Goal: Obtain resource: Obtain resource

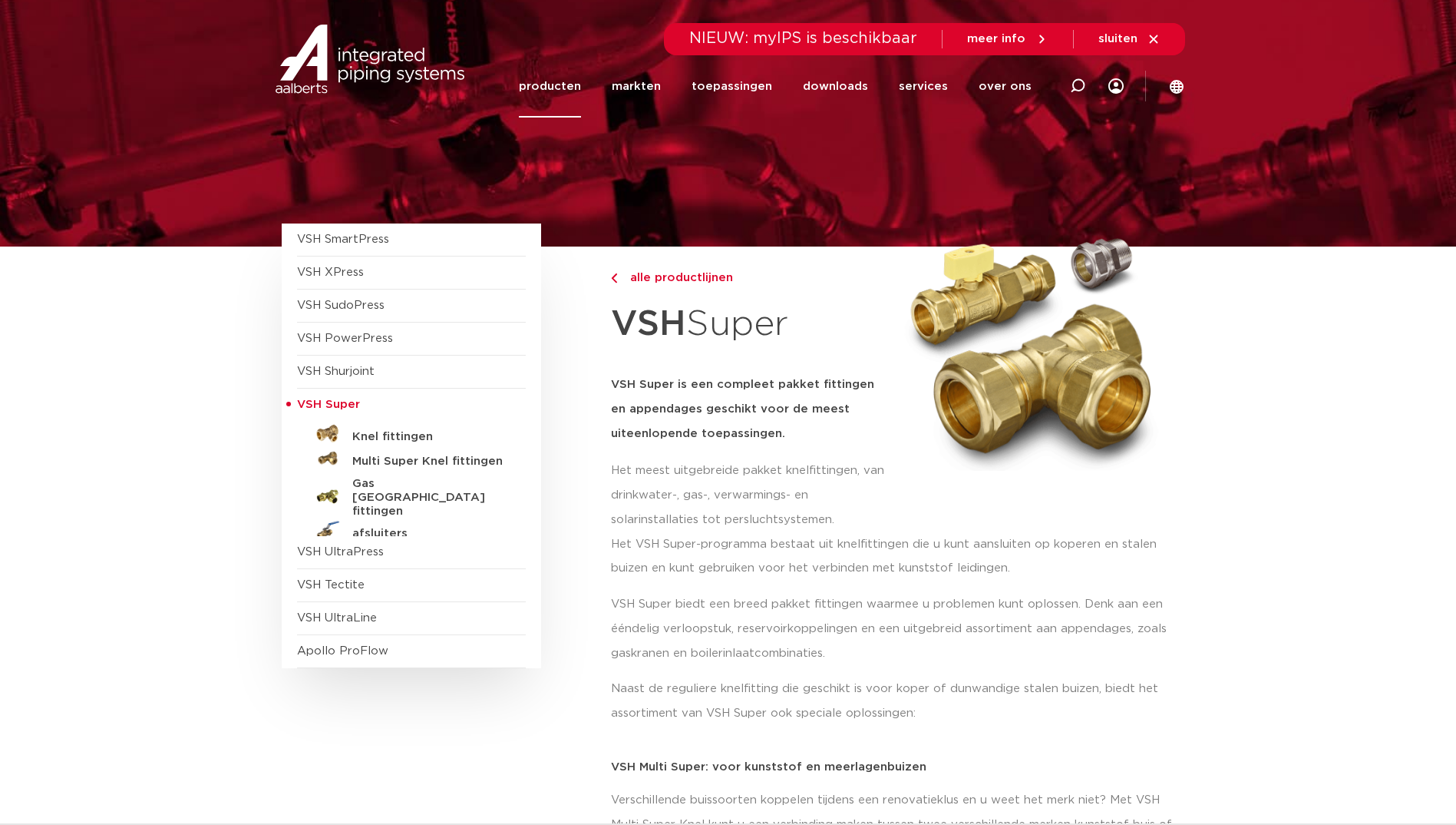
click at [565, 75] on link "producten" at bounding box center [550, 87] width 62 height 62
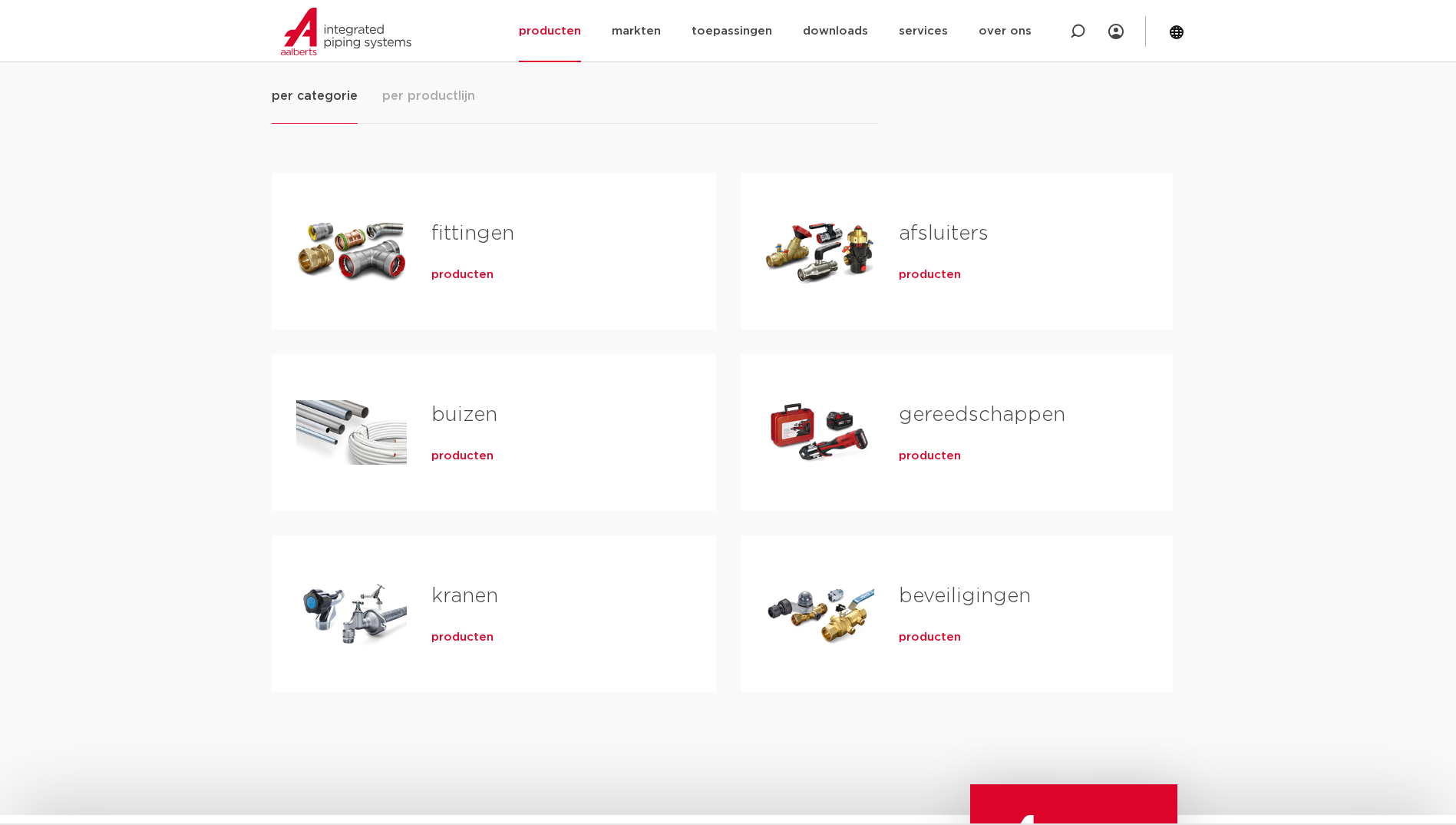
scroll to position [230, 0]
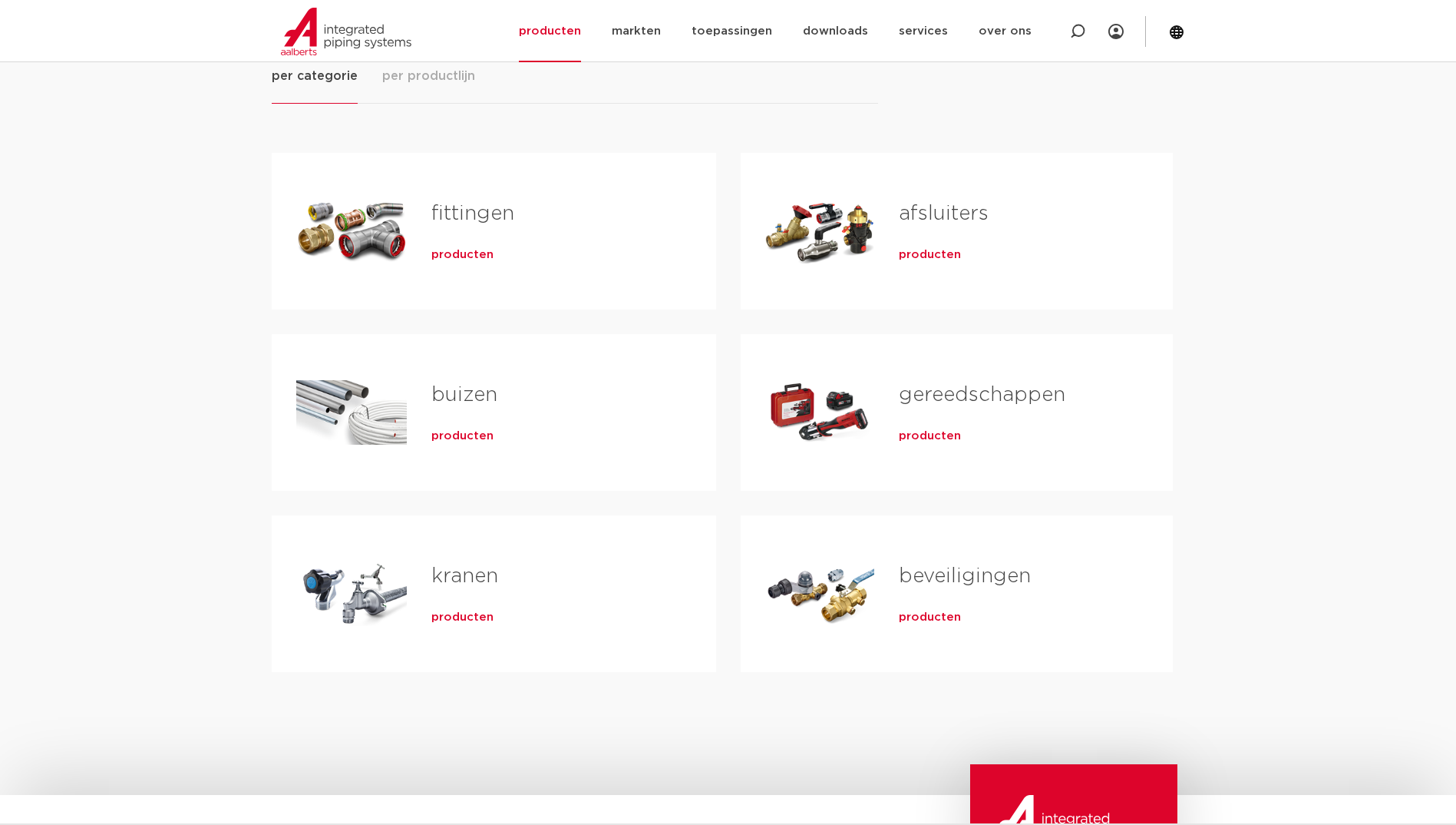
click at [430, 242] on div "fittingen producten" at bounding box center [549, 230] width 285 height 107
click at [443, 251] on span "producten" at bounding box center [463, 255] width 62 height 15
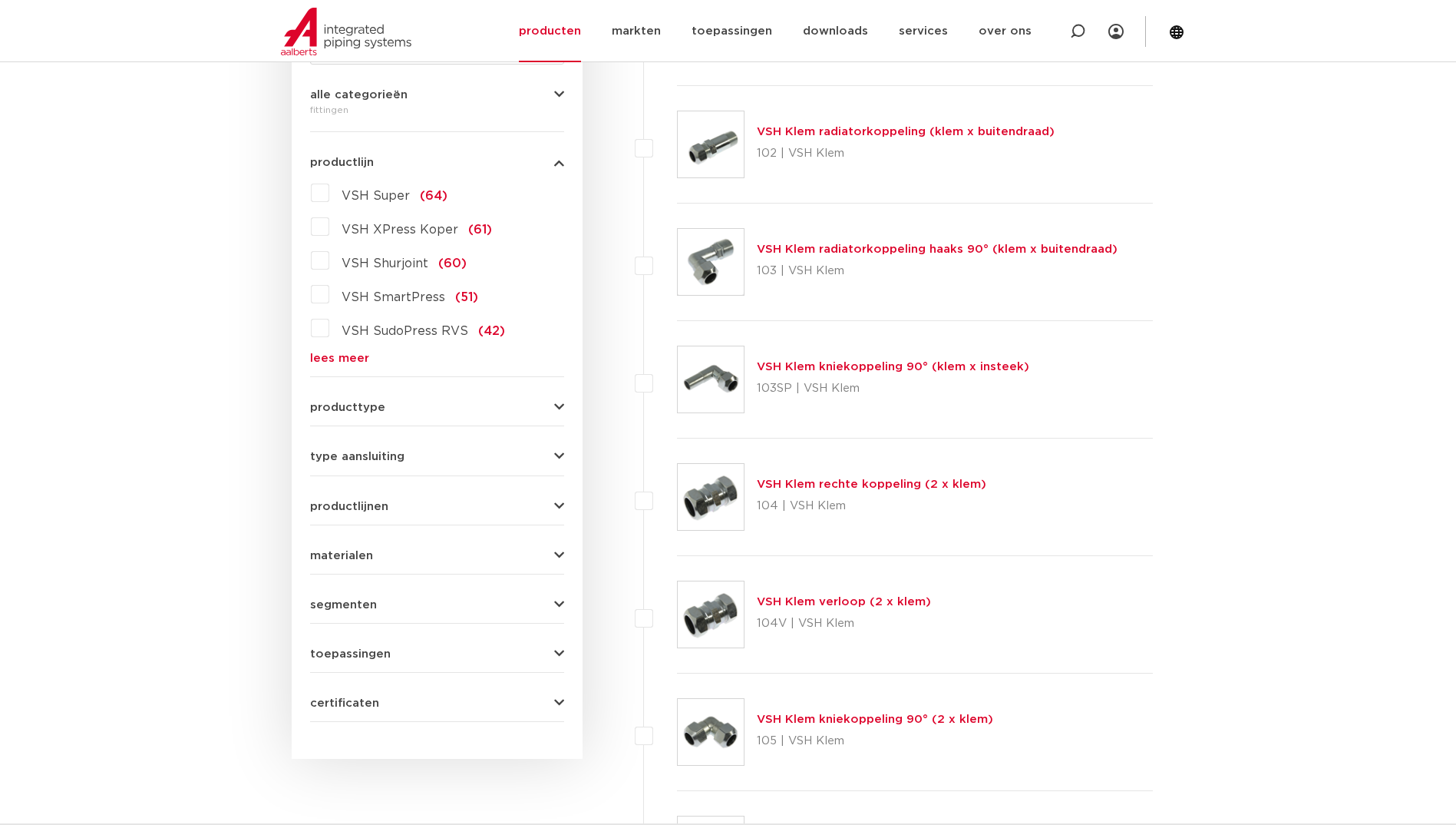
scroll to position [230, 0]
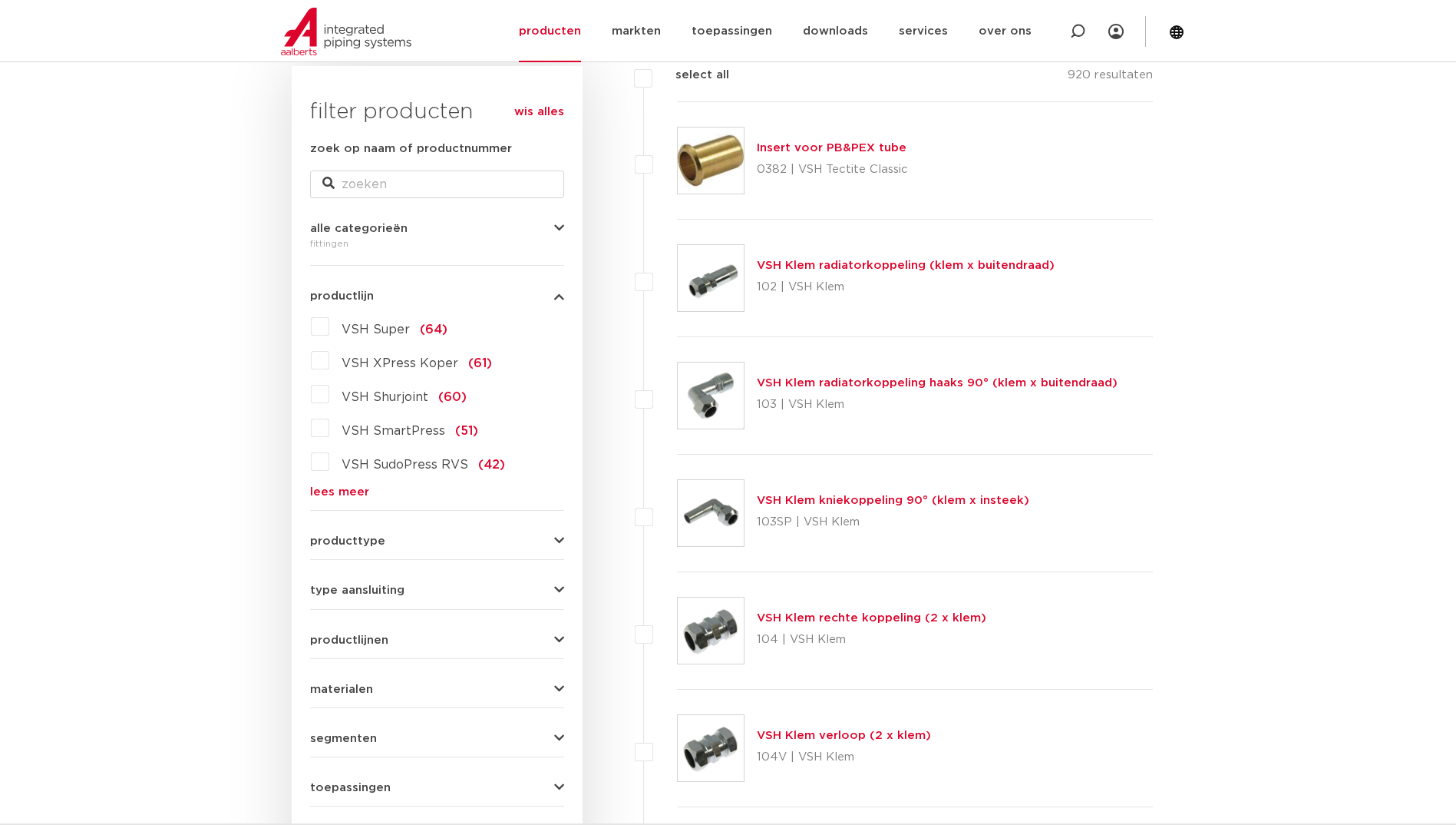
click at [339, 227] on span "alle categorieën" at bounding box center [359, 229] width 98 height 12
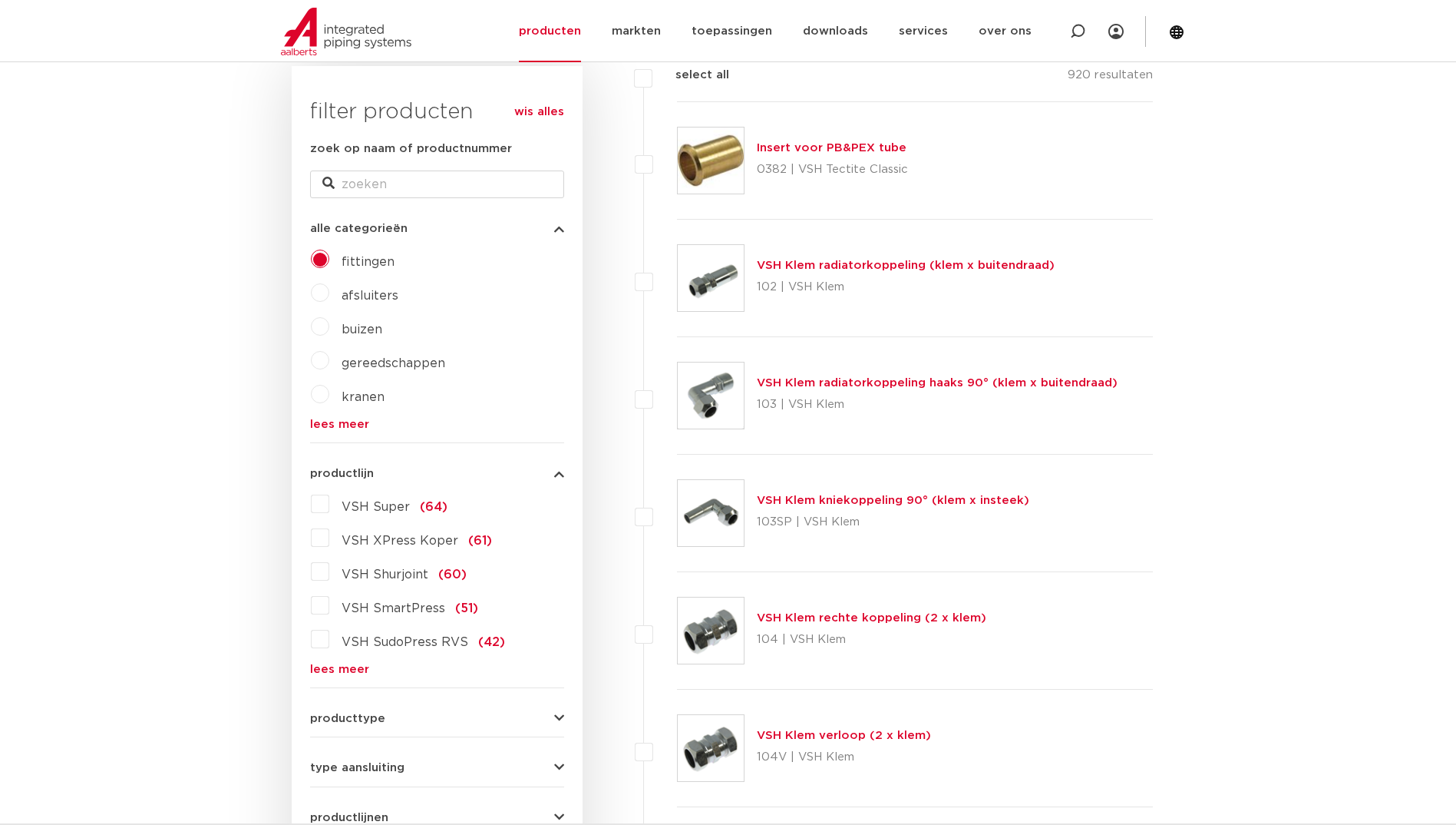
click at [341, 425] on link "lees meer" at bounding box center [437, 424] width 254 height 12
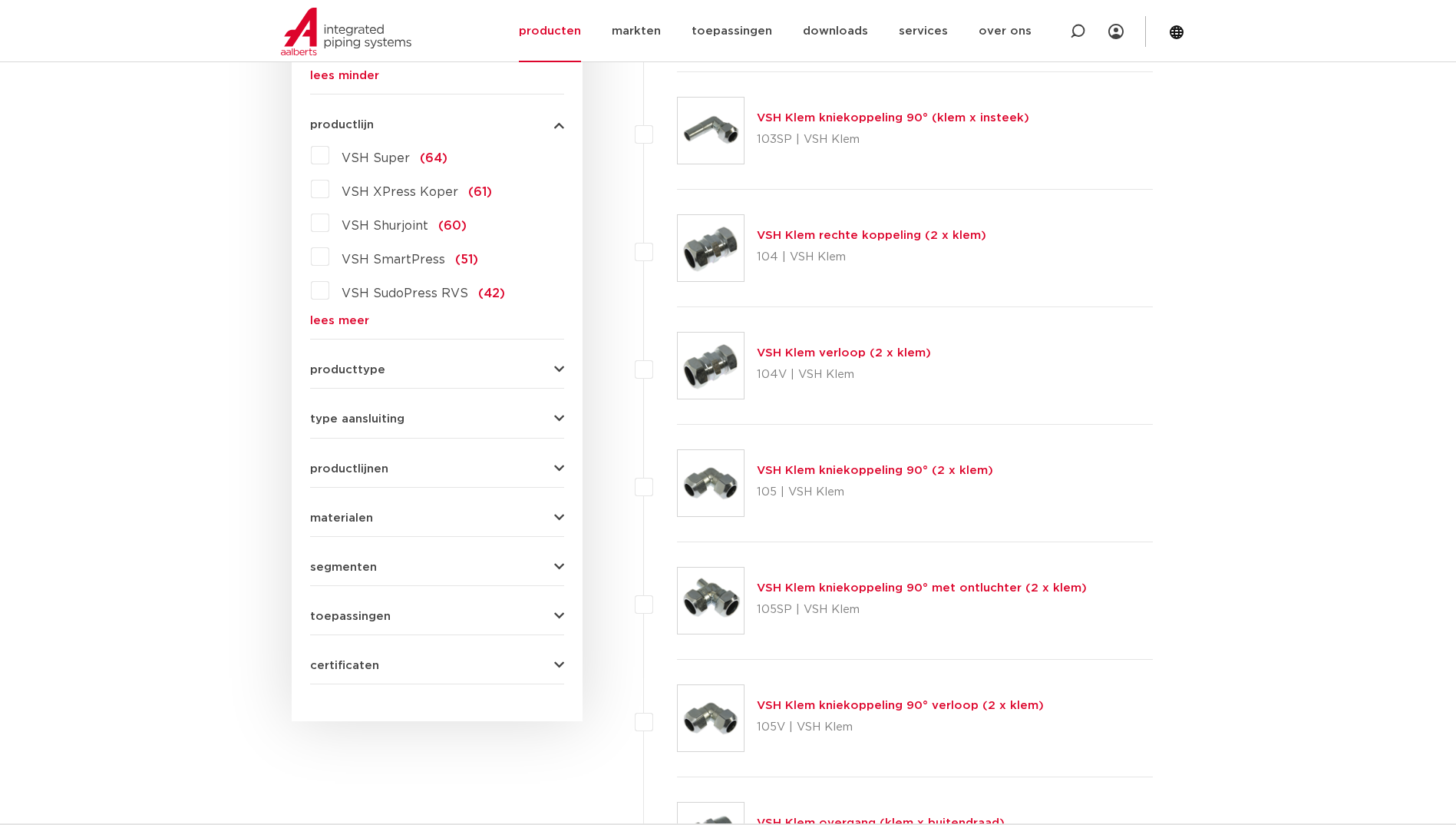
scroll to position [691, 0]
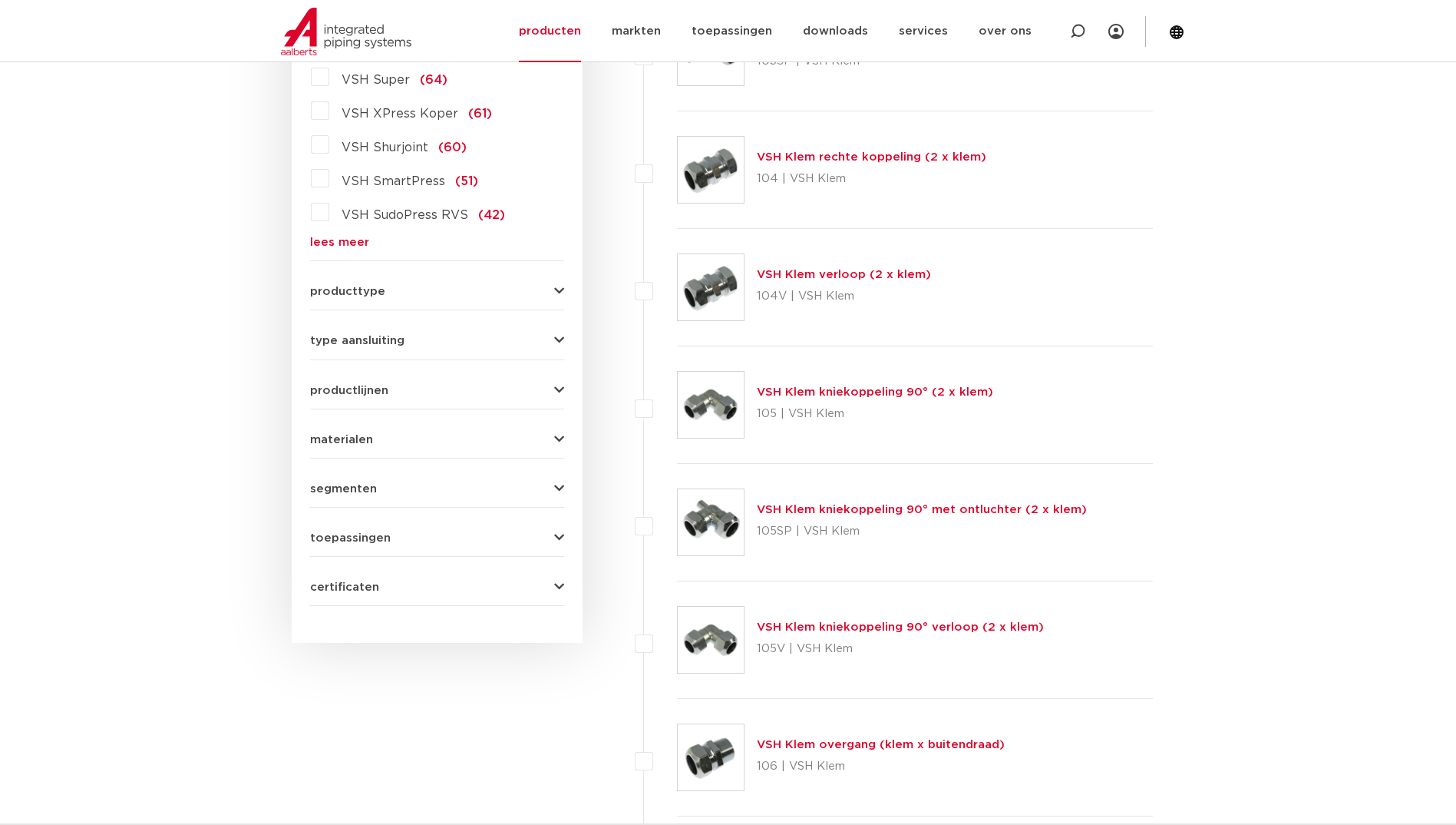
click at [348, 306] on form "zoek op naam of productnummer alle categorieën fittingen fittingen afsluiters b…" at bounding box center [437, 142] width 254 height 927
click at [342, 294] on span "producttype" at bounding box center [347, 292] width 75 height 12
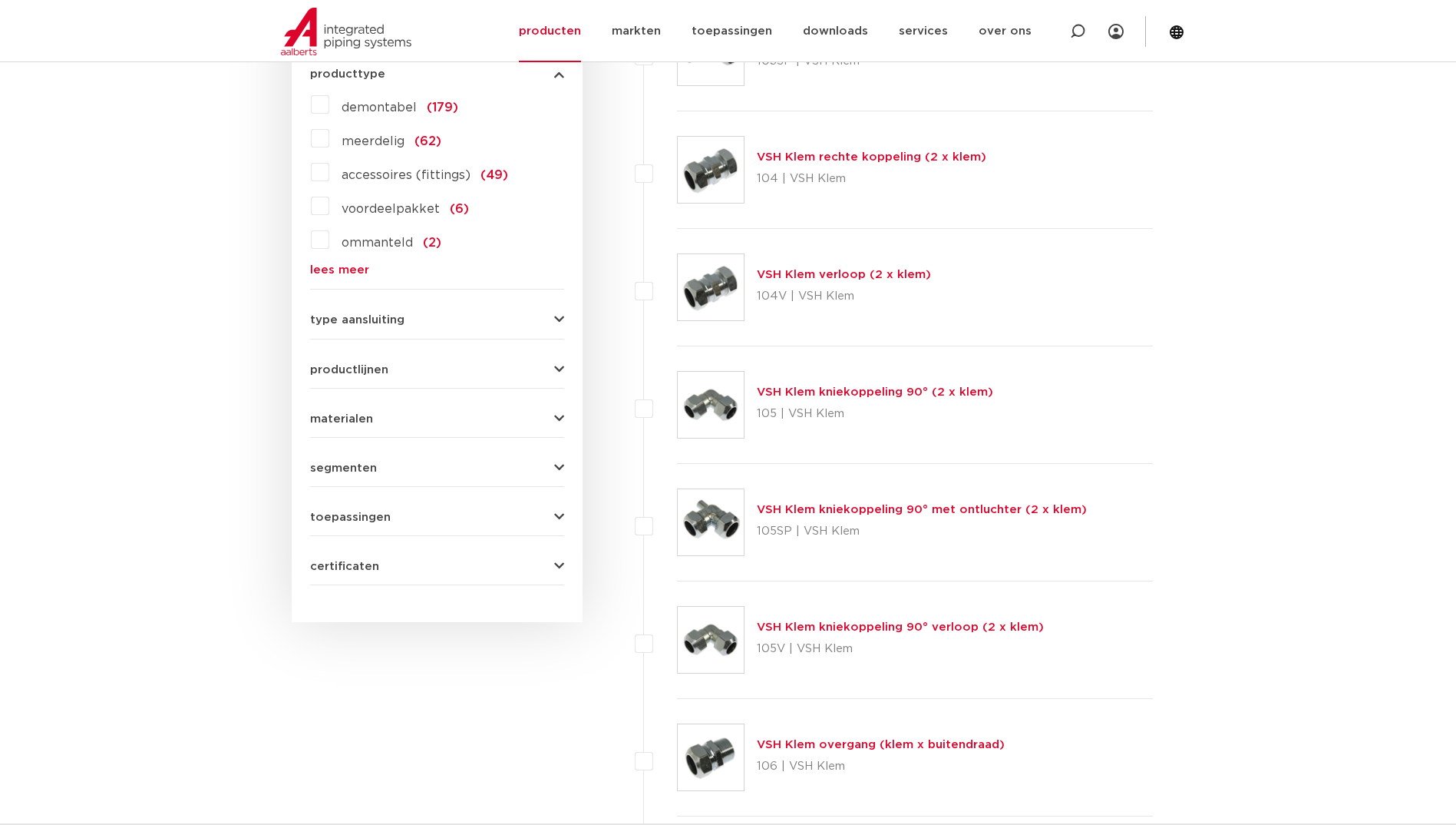
scroll to position [679, 0]
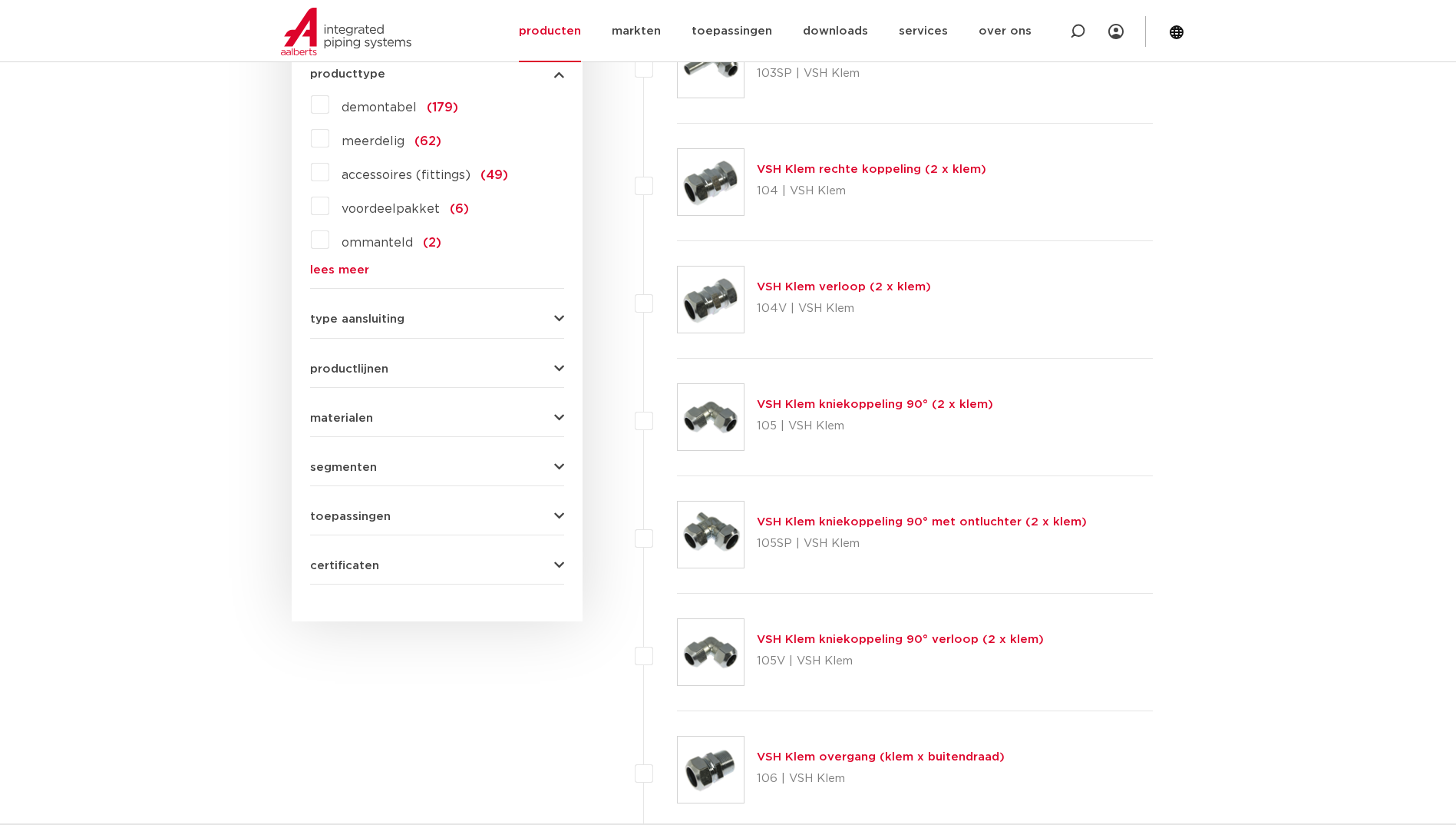
drag, startPoint x: 334, startPoint y: 277, endPoint x: 325, endPoint y: 278, distance: 9.1
click at [333, 277] on form "zoek op naam of productnummer alle categorieën fittingen fittingen afsluiters b…" at bounding box center [437, 138] width 254 height 893
click at [326, 270] on link "lees meer" at bounding box center [437, 270] width 254 height 12
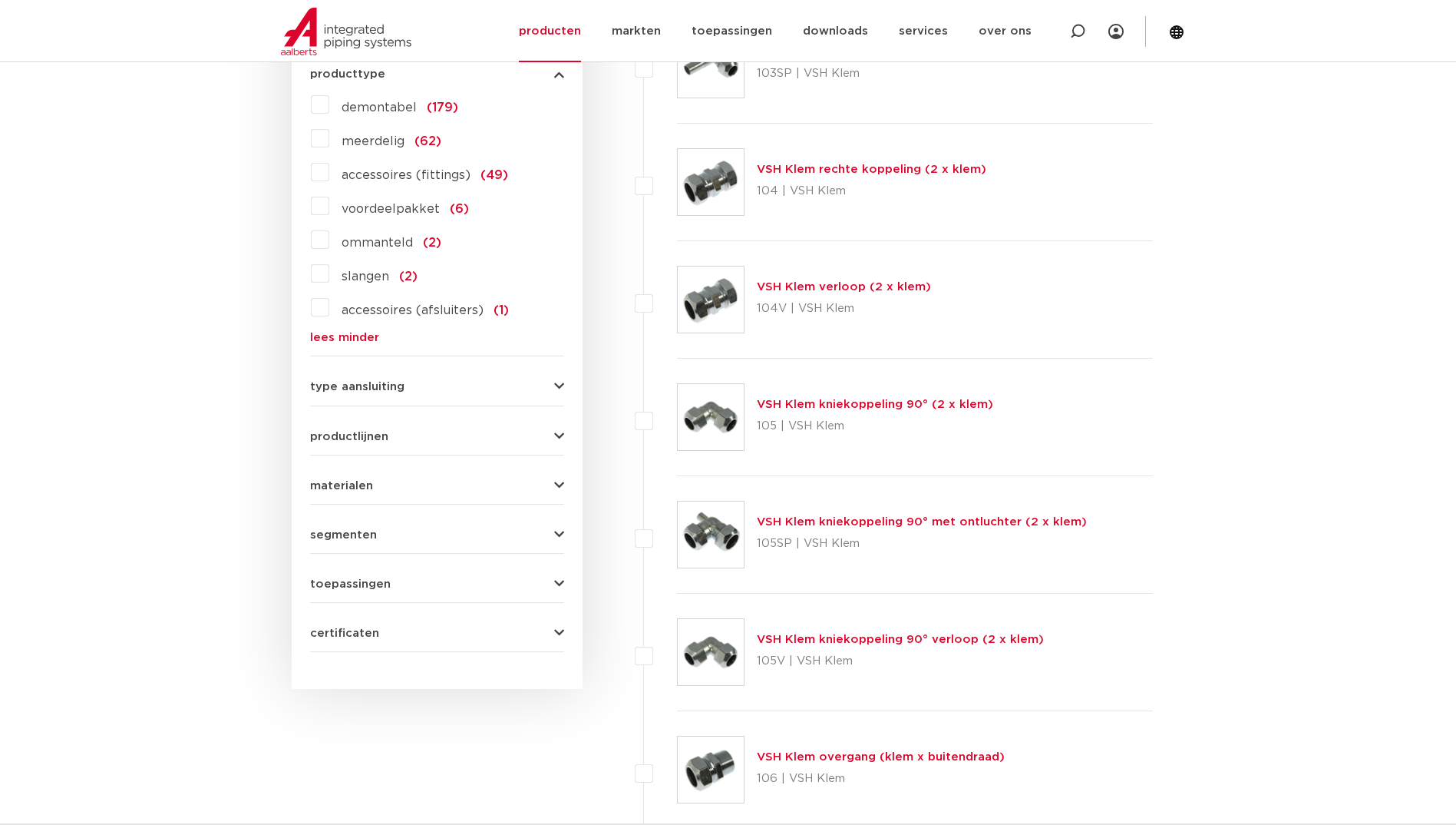
click at [358, 387] on span "type aansluiting" at bounding box center [357, 387] width 94 height 12
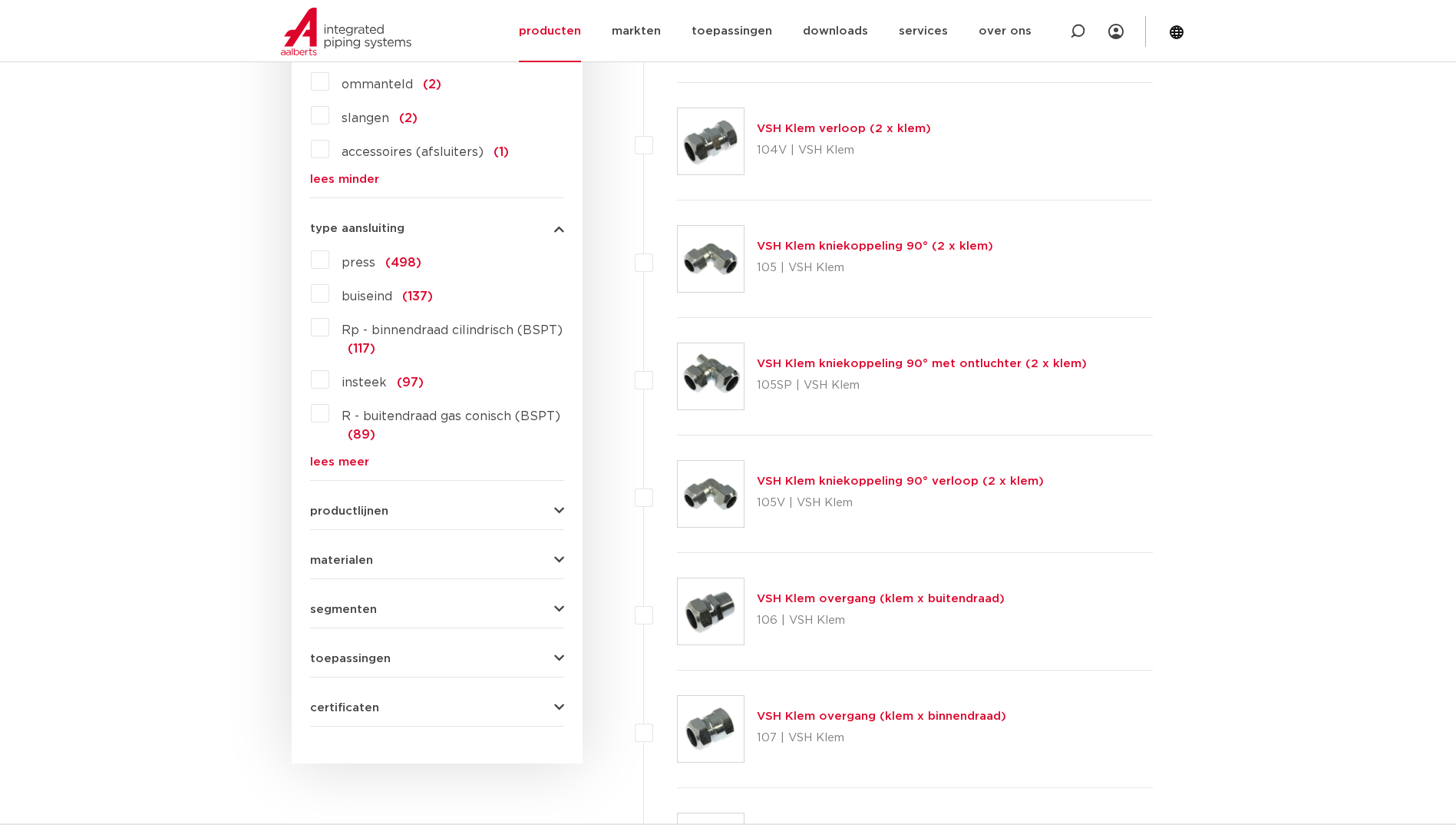
scroll to position [909, 0]
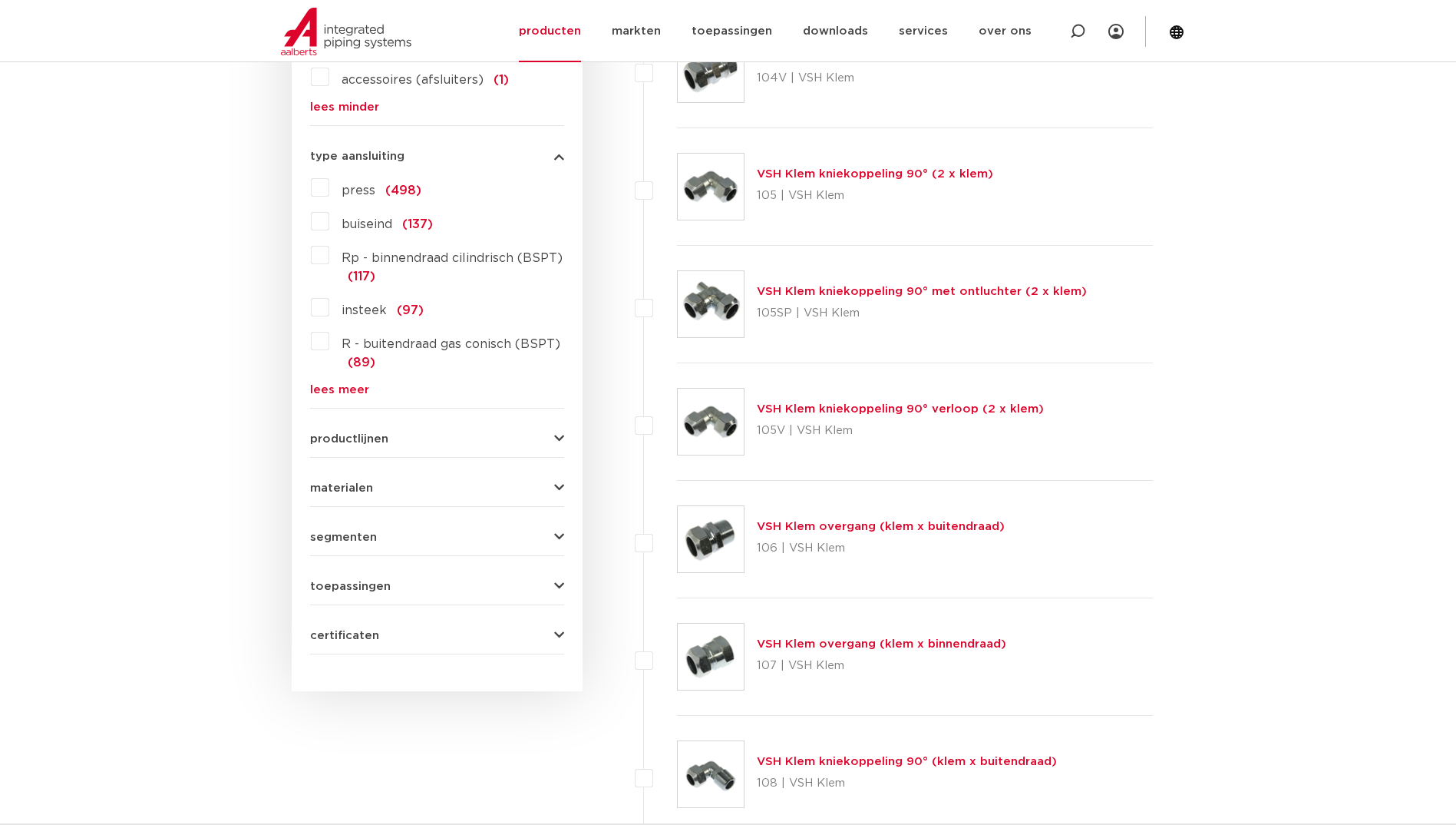
click at [348, 438] on span "productlijnen" at bounding box center [349, 439] width 78 height 12
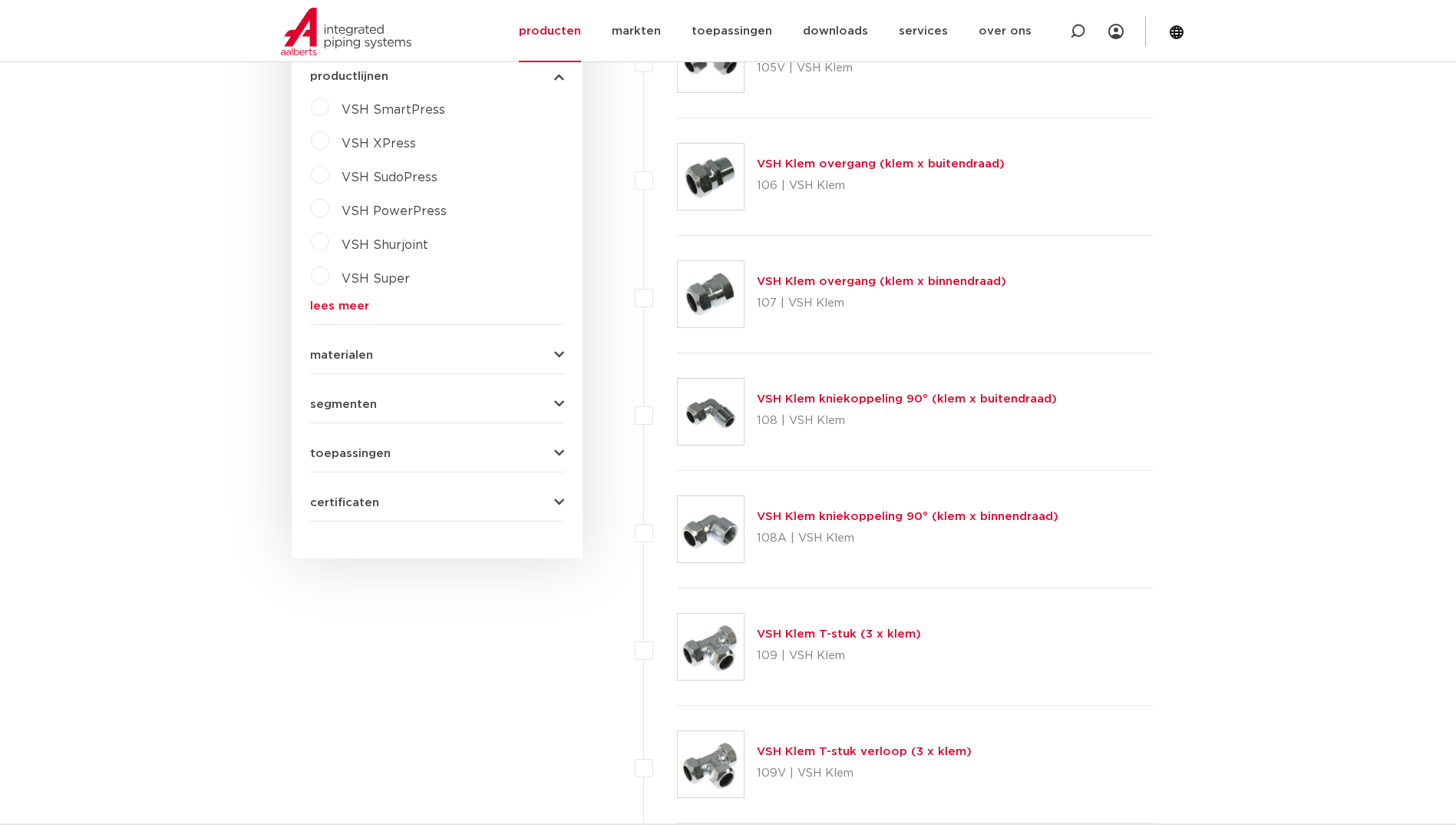
scroll to position [1293, 0]
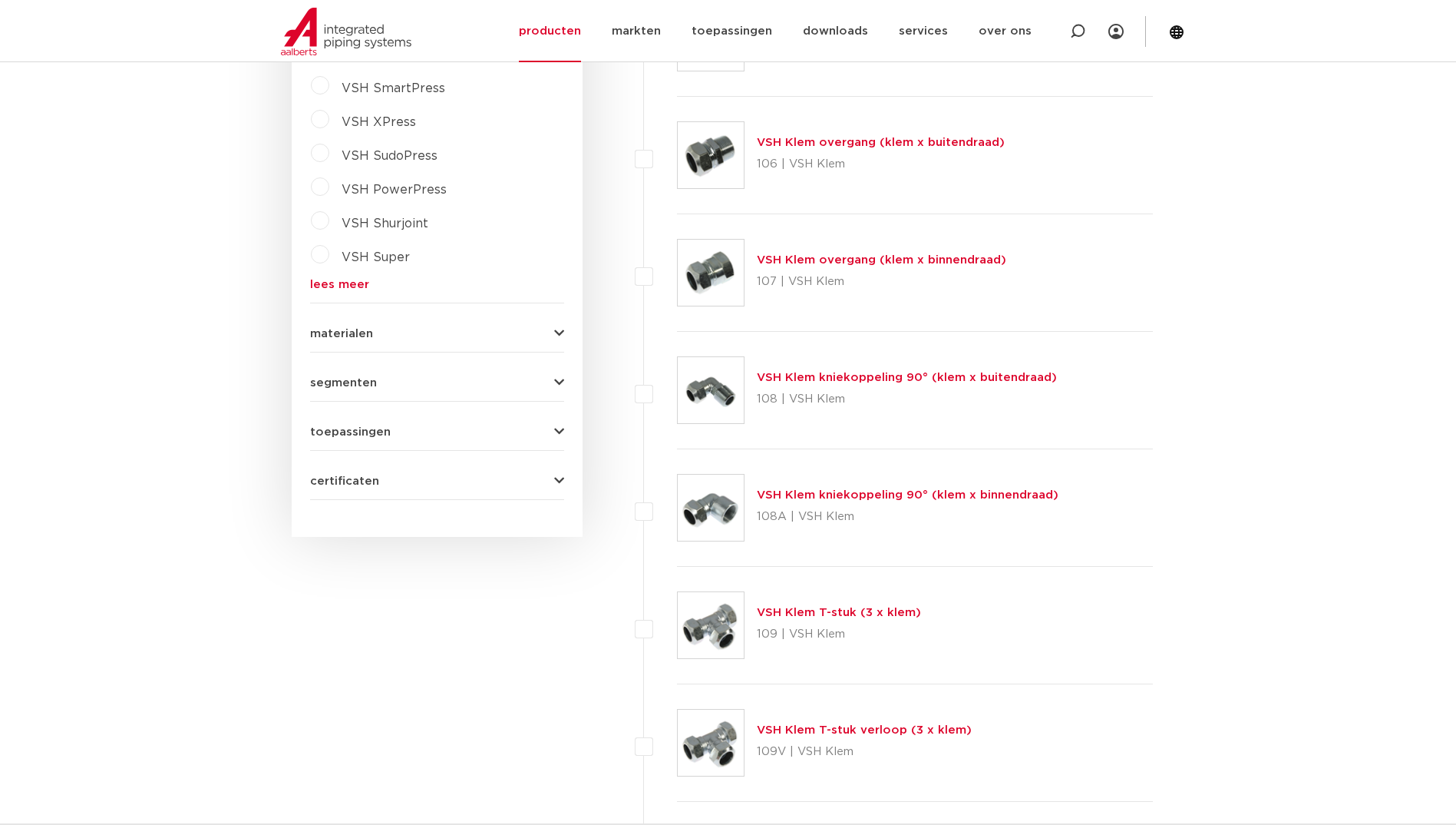
click at [335, 328] on span "materialen" at bounding box center [341, 334] width 63 height 12
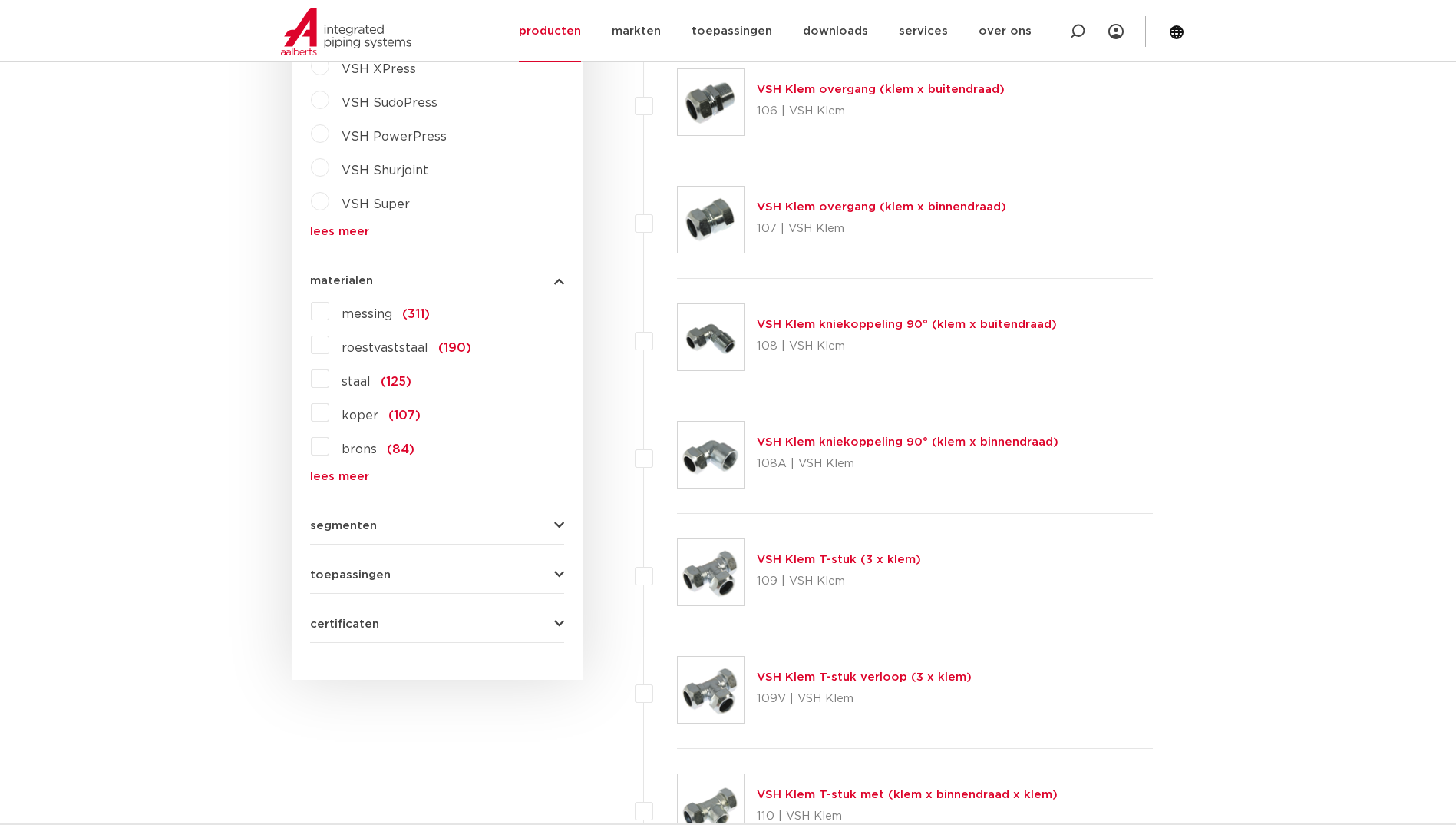
scroll to position [1370, 0]
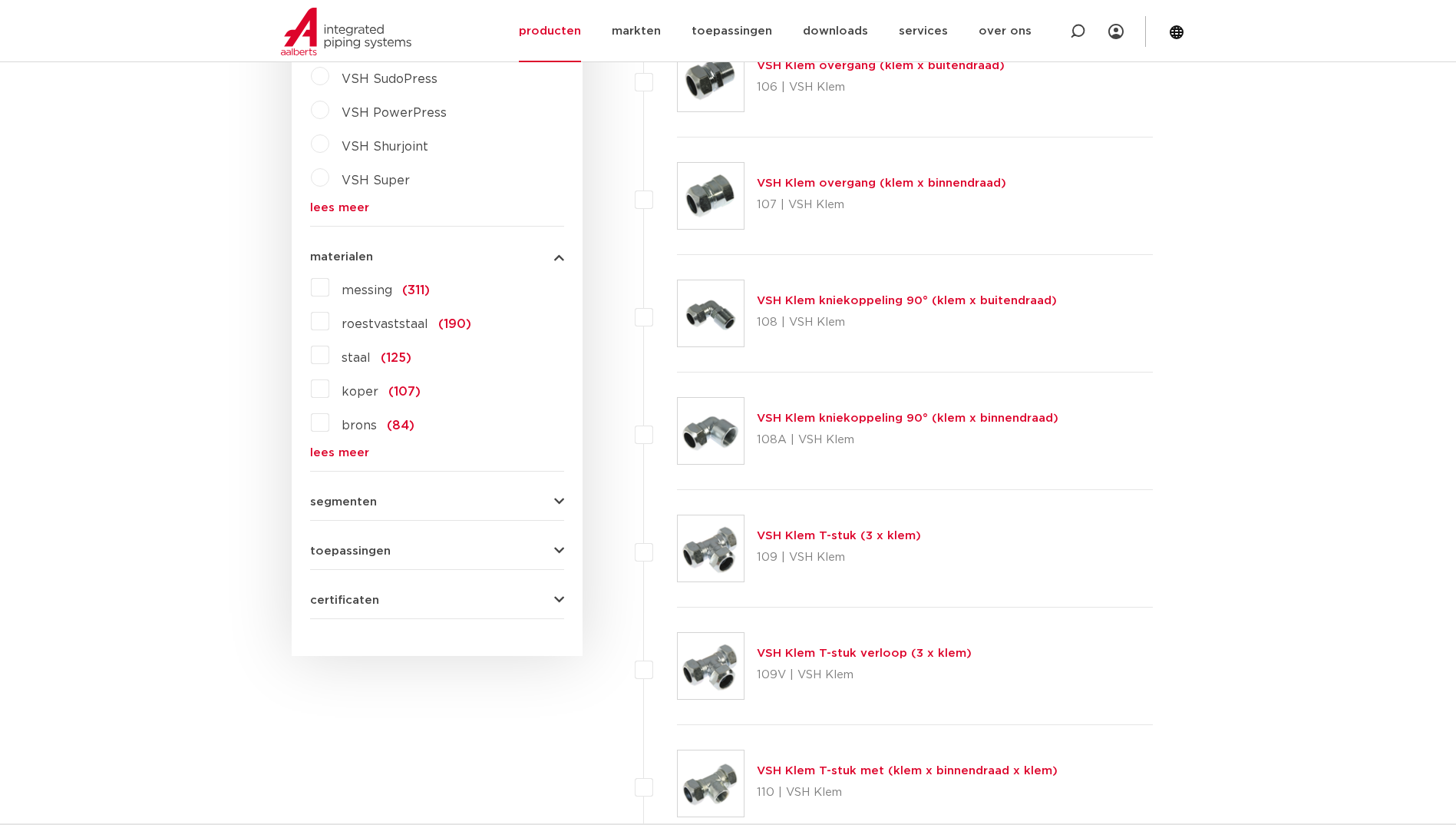
click at [330, 291] on label "messing (311)" at bounding box center [379, 287] width 100 height 24
click at [0, 0] on input "messing (311)" at bounding box center [0, 0] width 0 height 0
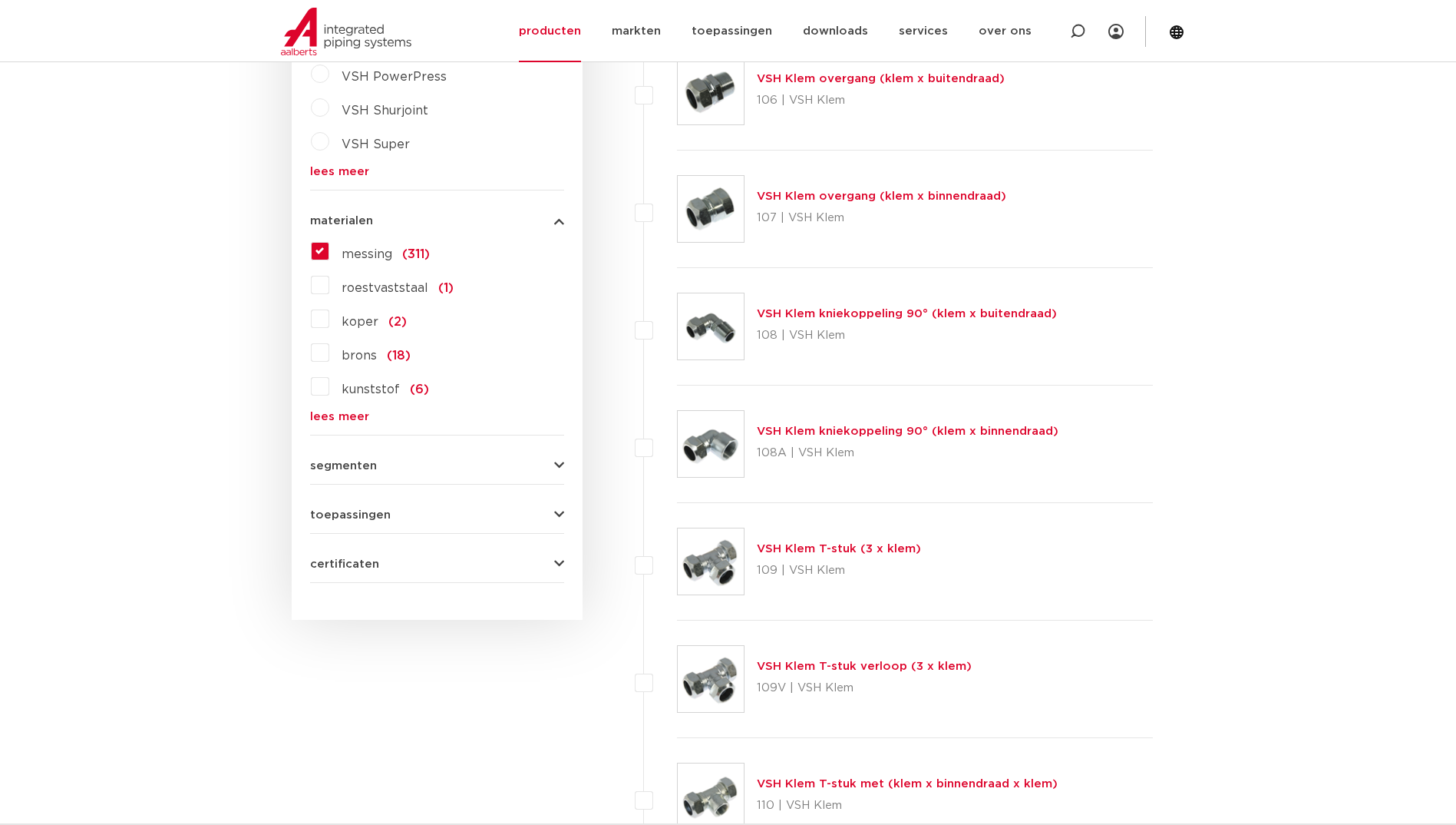
scroll to position [1370, 0]
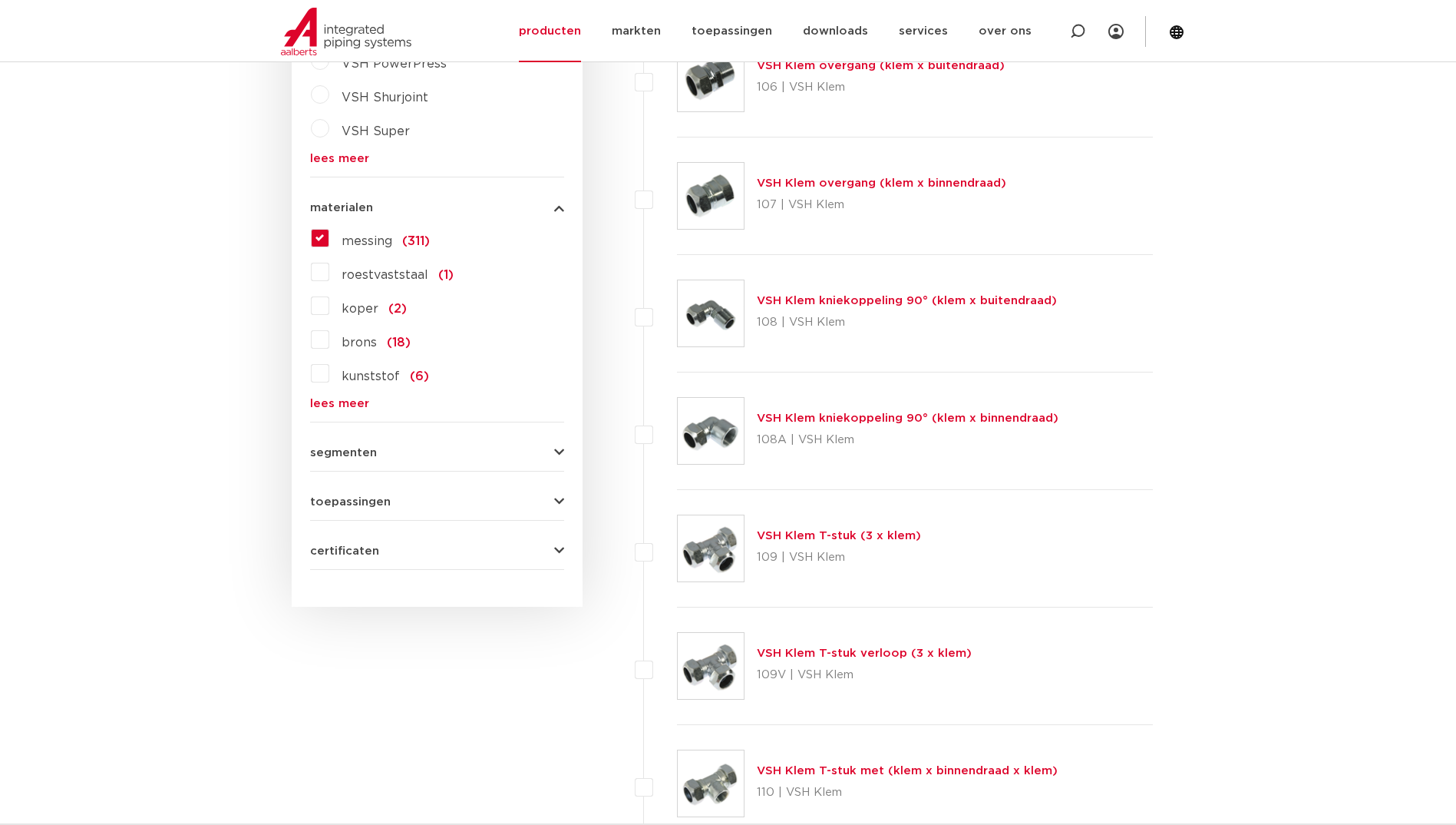
click at [330, 275] on label "roestvaststaal (1)" at bounding box center [391, 272] width 124 height 24
click at [0, 0] on input "roestvaststaal (1)" at bounding box center [0, 0] width 0 height 0
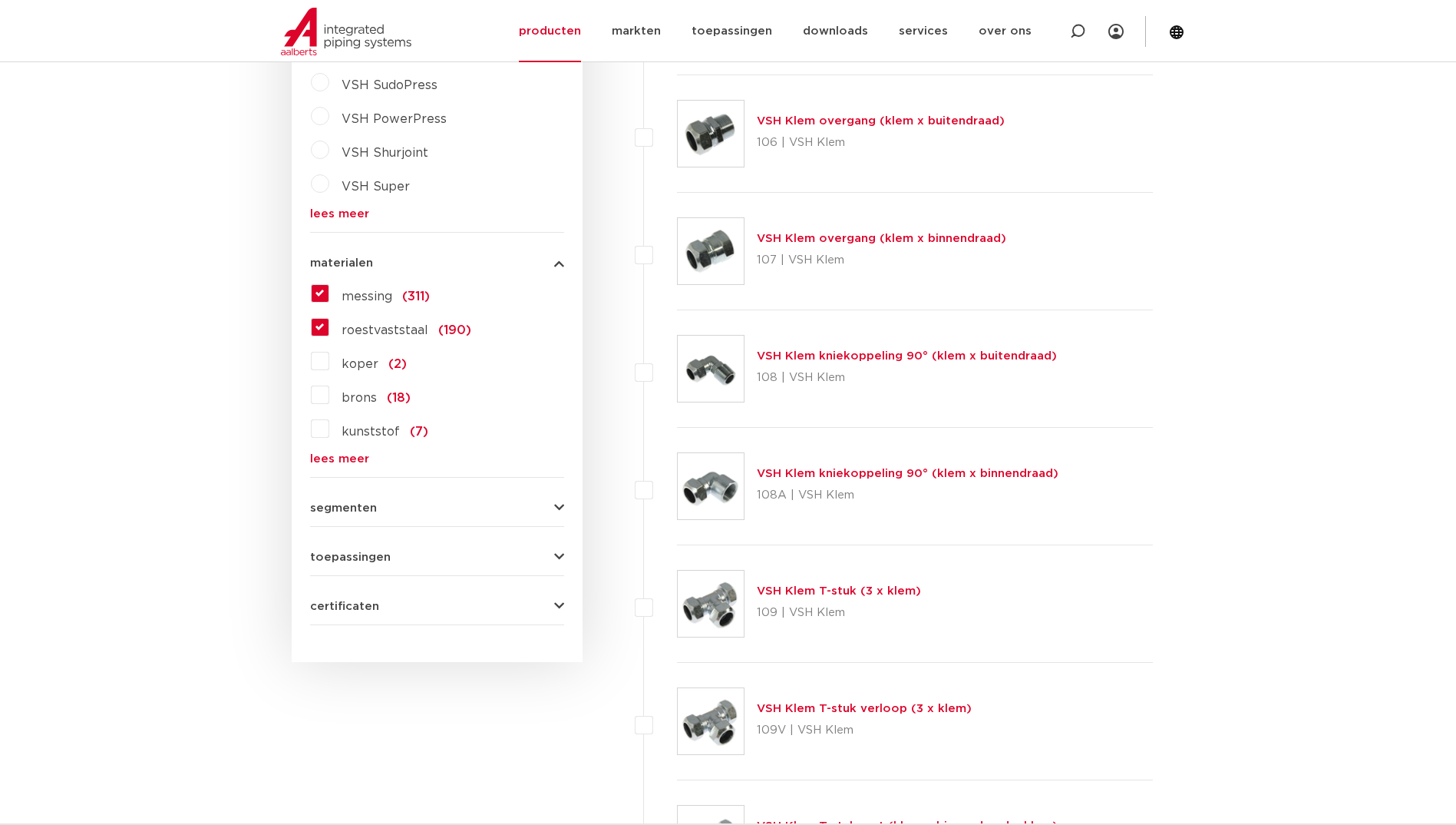
scroll to position [1370, 0]
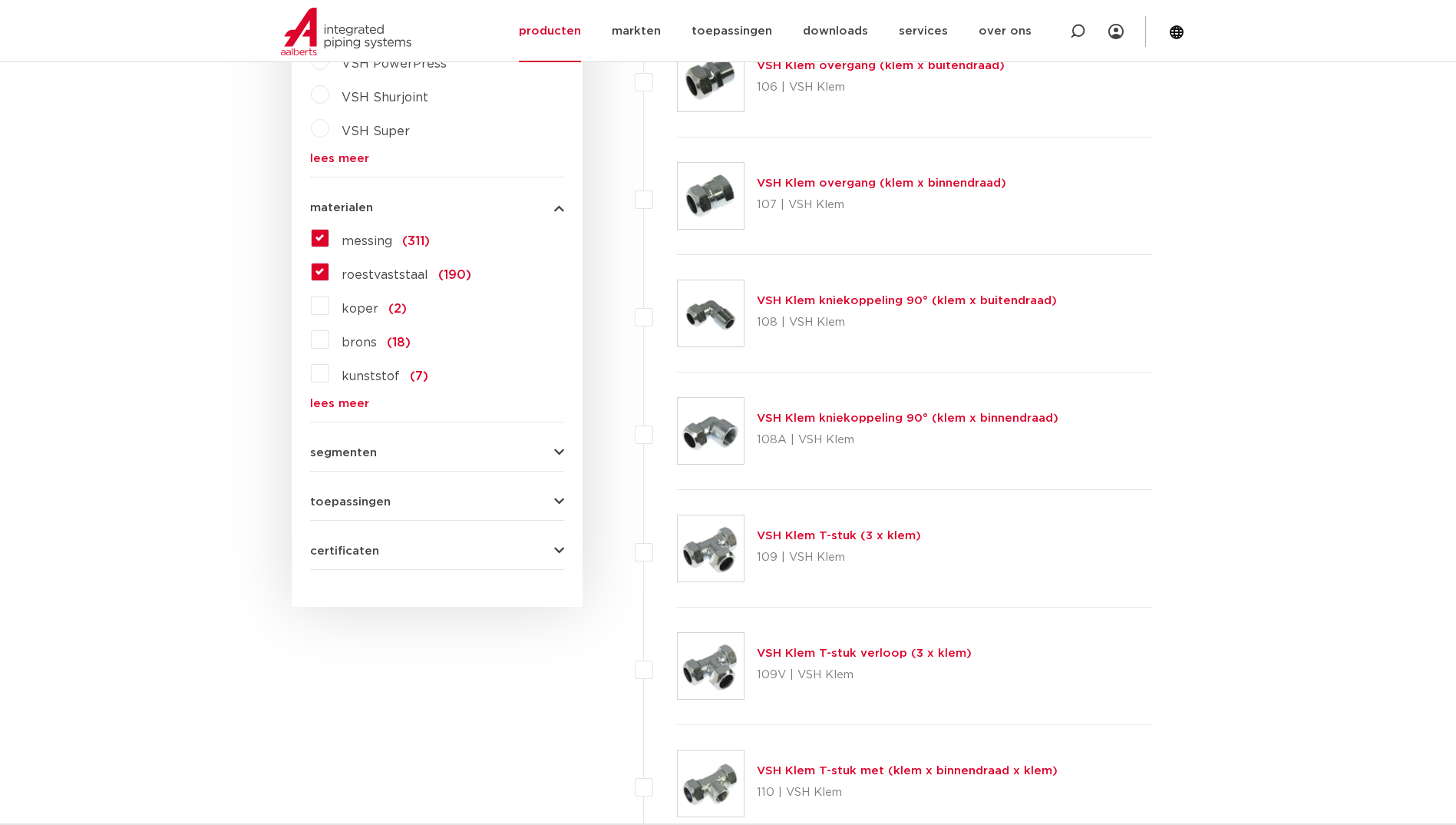
click at [330, 345] on label "brons (18)" at bounding box center [370, 339] width 81 height 24
click at [0, 0] on input "brons (18)" at bounding box center [0, 0] width 0 height 0
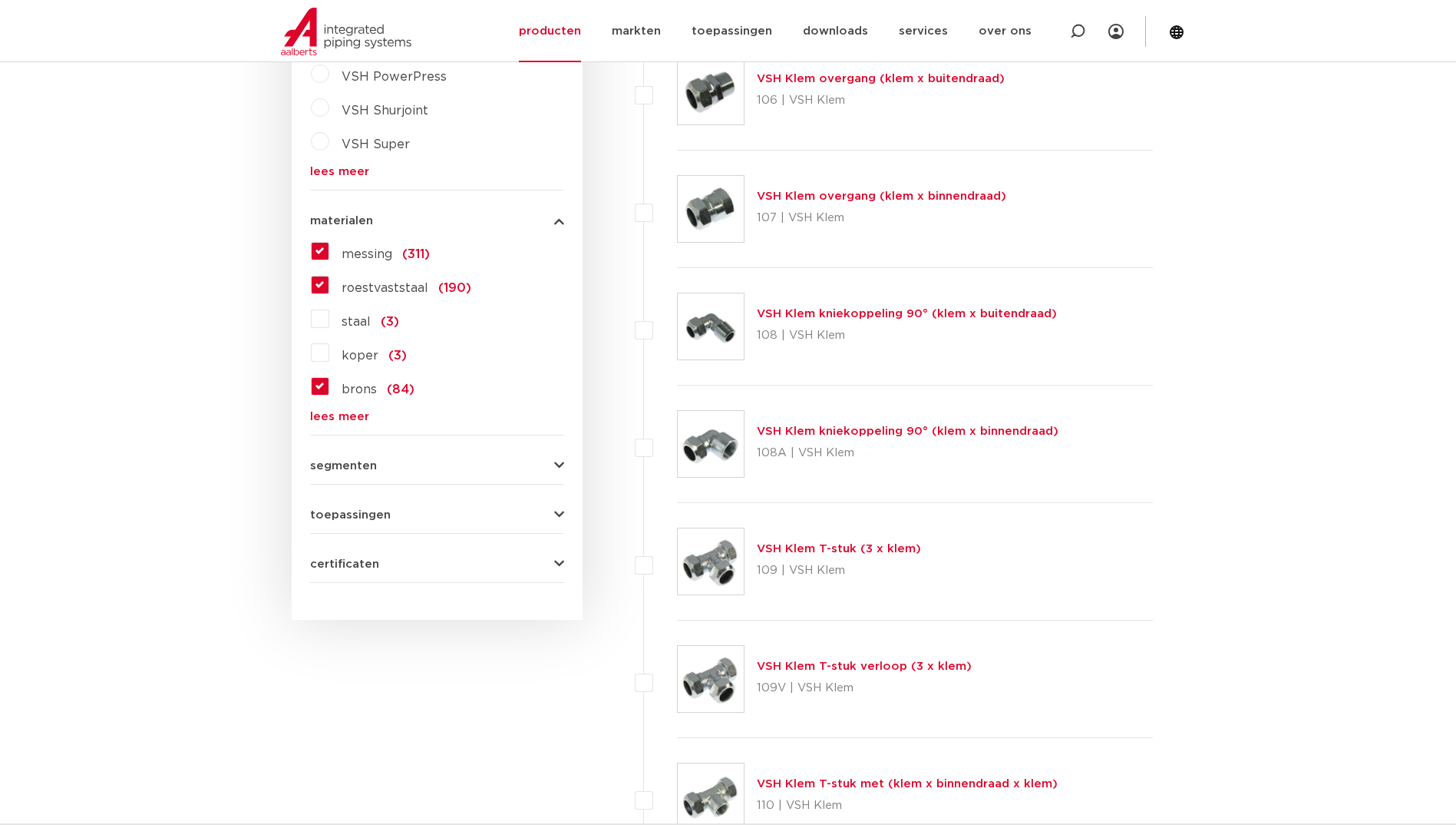
scroll to position [1370, 0]
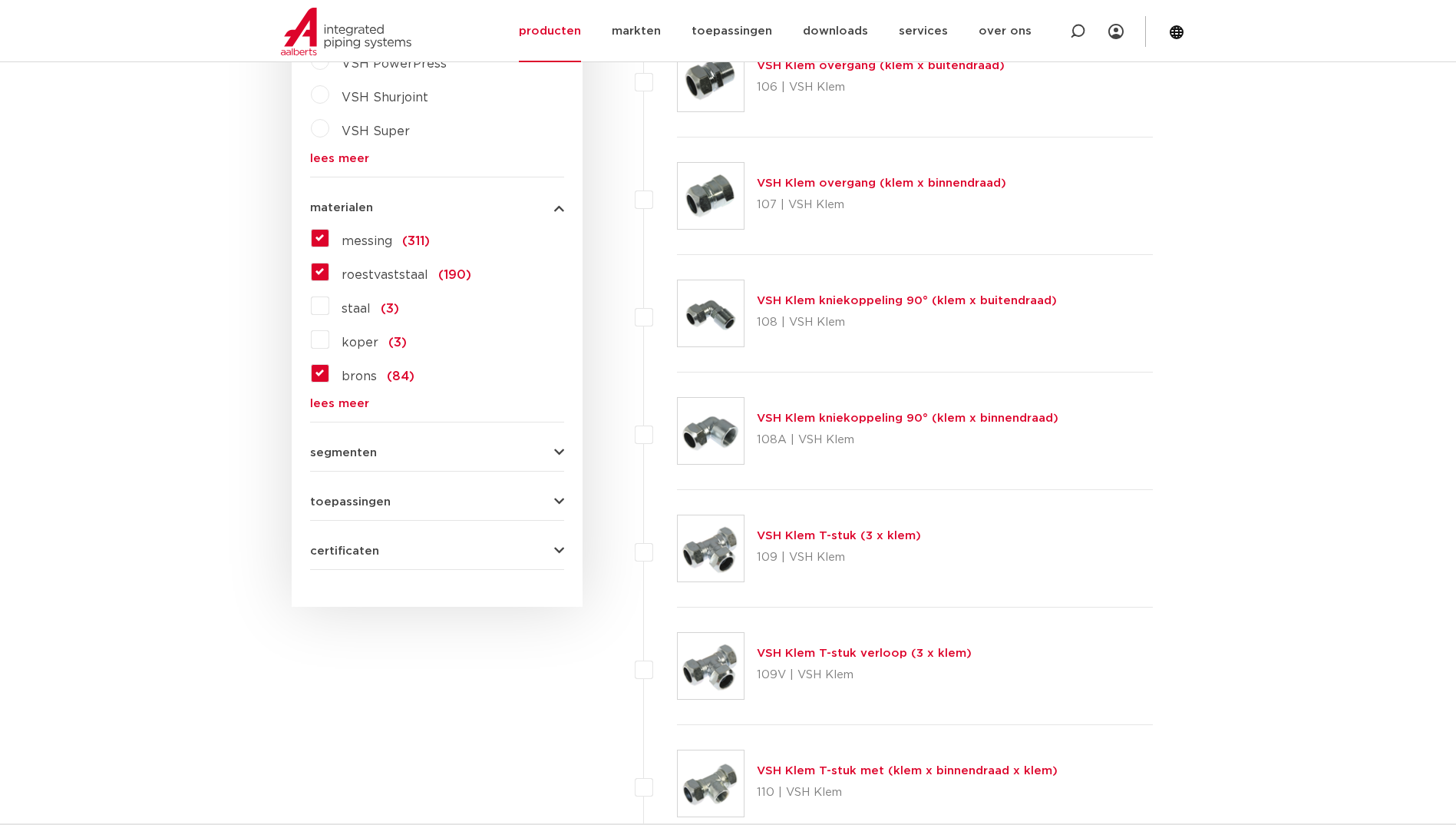
drag, startPoint x: 353, startPoint y: 443, endPoint x: 328, endPoint y: 445, distance: 25.1
click at [352, 445] on div "segmenten utiliteitsbouw (561) industrie (432) woningbouw (218) scheepsbouw (74…" at bounding box center [437, 446] width 254 height 24
click at [330, 445] on div "segmenten utiliteitsbouw (561) industrie (432) woningbouw (218) scheepsbouw (74…" at bounding box center [437, 446] width 254 height 24
click at [321, 450] on span "segmenten" at bounding box center [343, 453] width 67 height 12
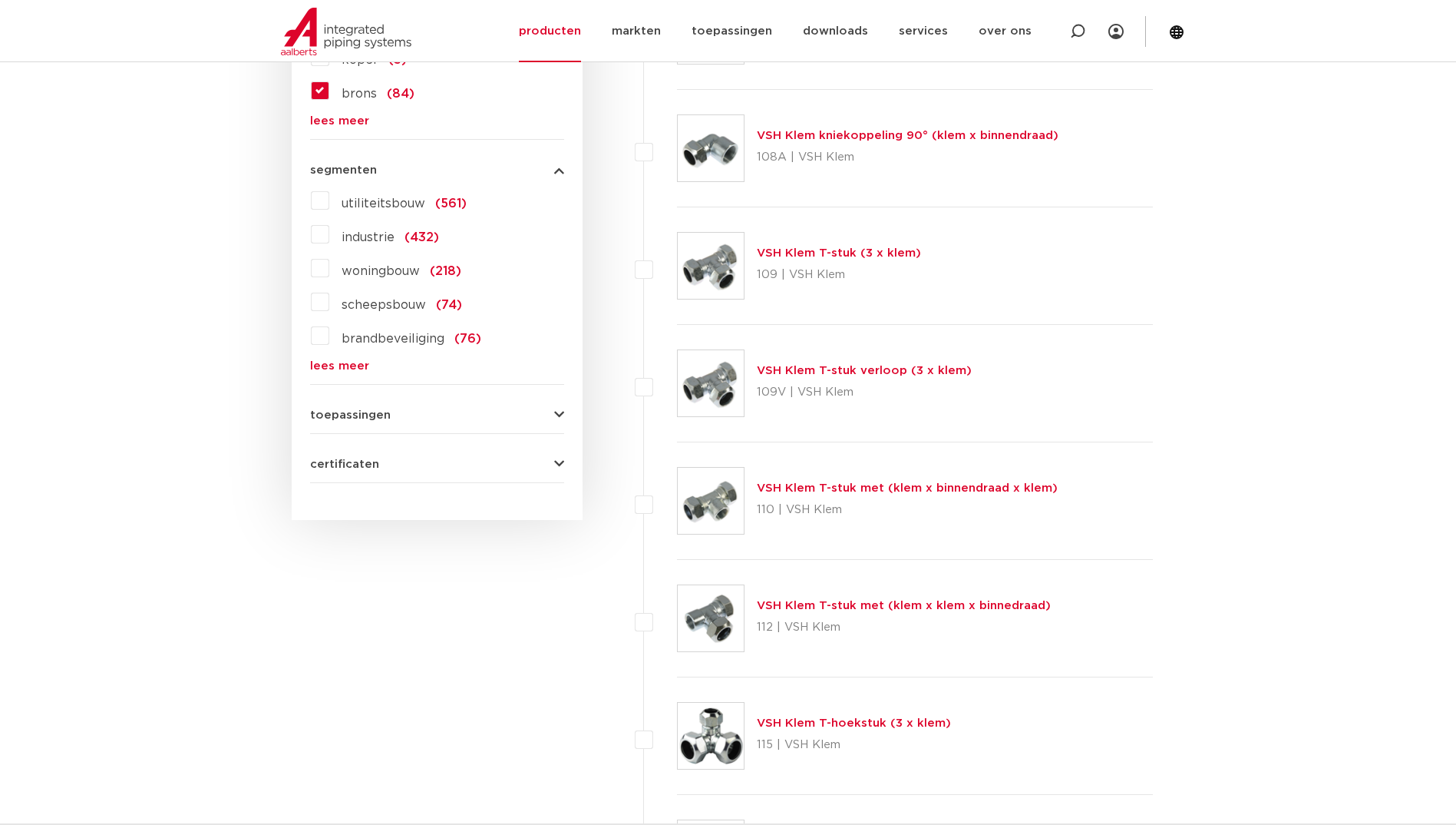
scroll to position [1677, 0]
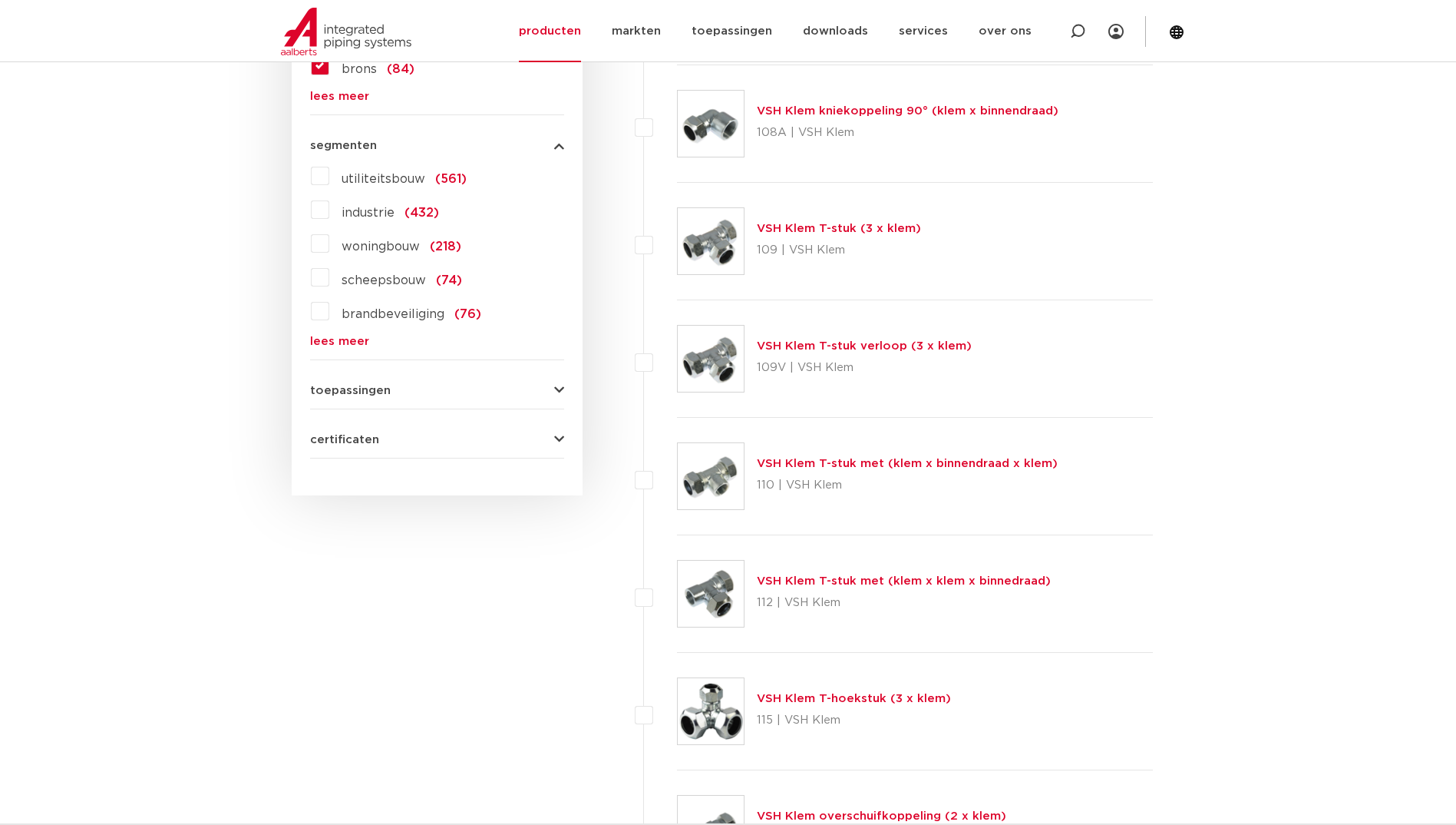
click at [371, 390] on span "toepassingen" at bounding box center [351, 391] width 81 height 12
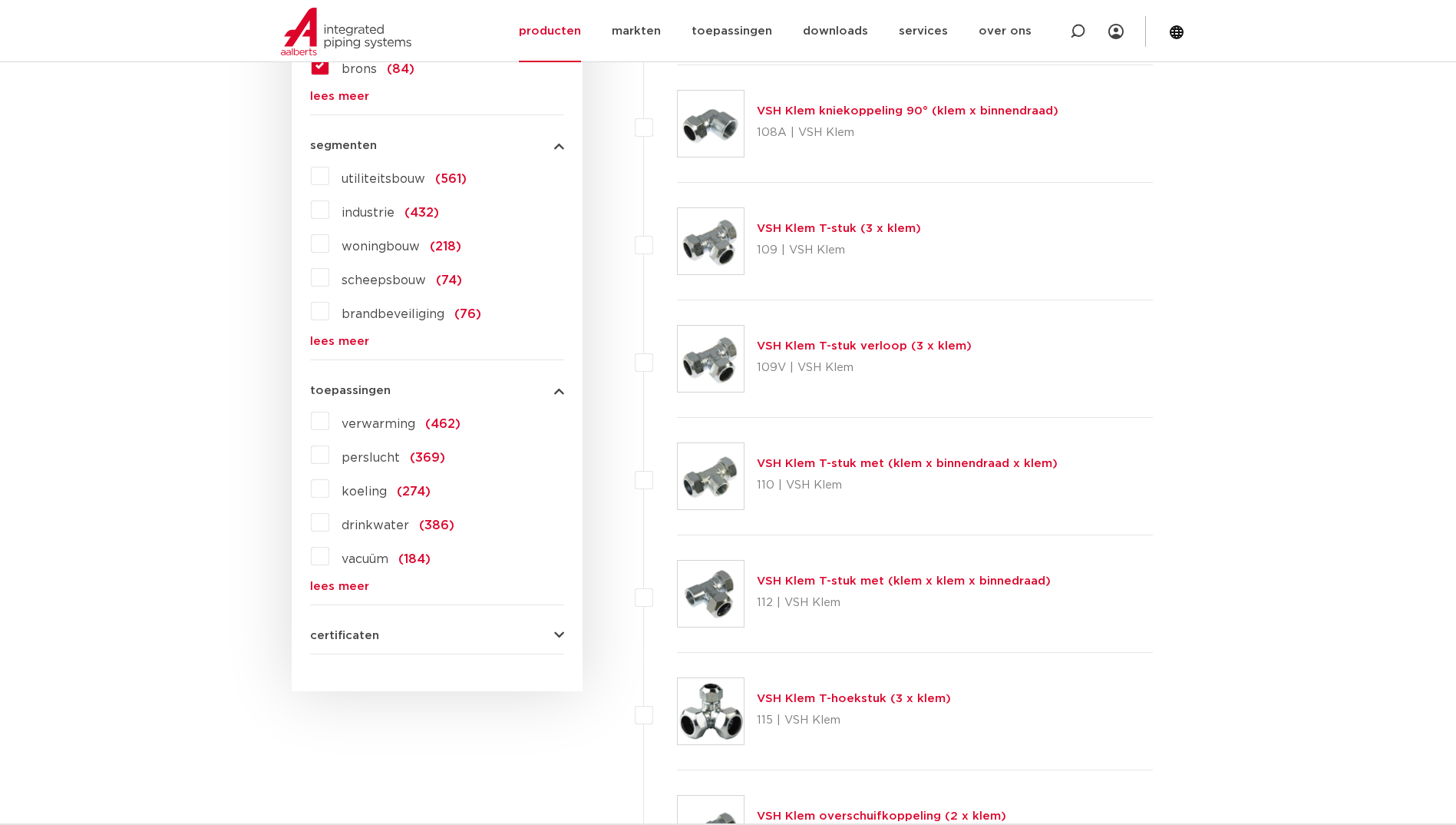
click at [330, 525] on label "drinkwater (386)" at bounding box center [392, 521] width 125 height 24
click at [0, 0] on input "drinkwater (386)" at bounding box center [0, 0] width 0 height 0
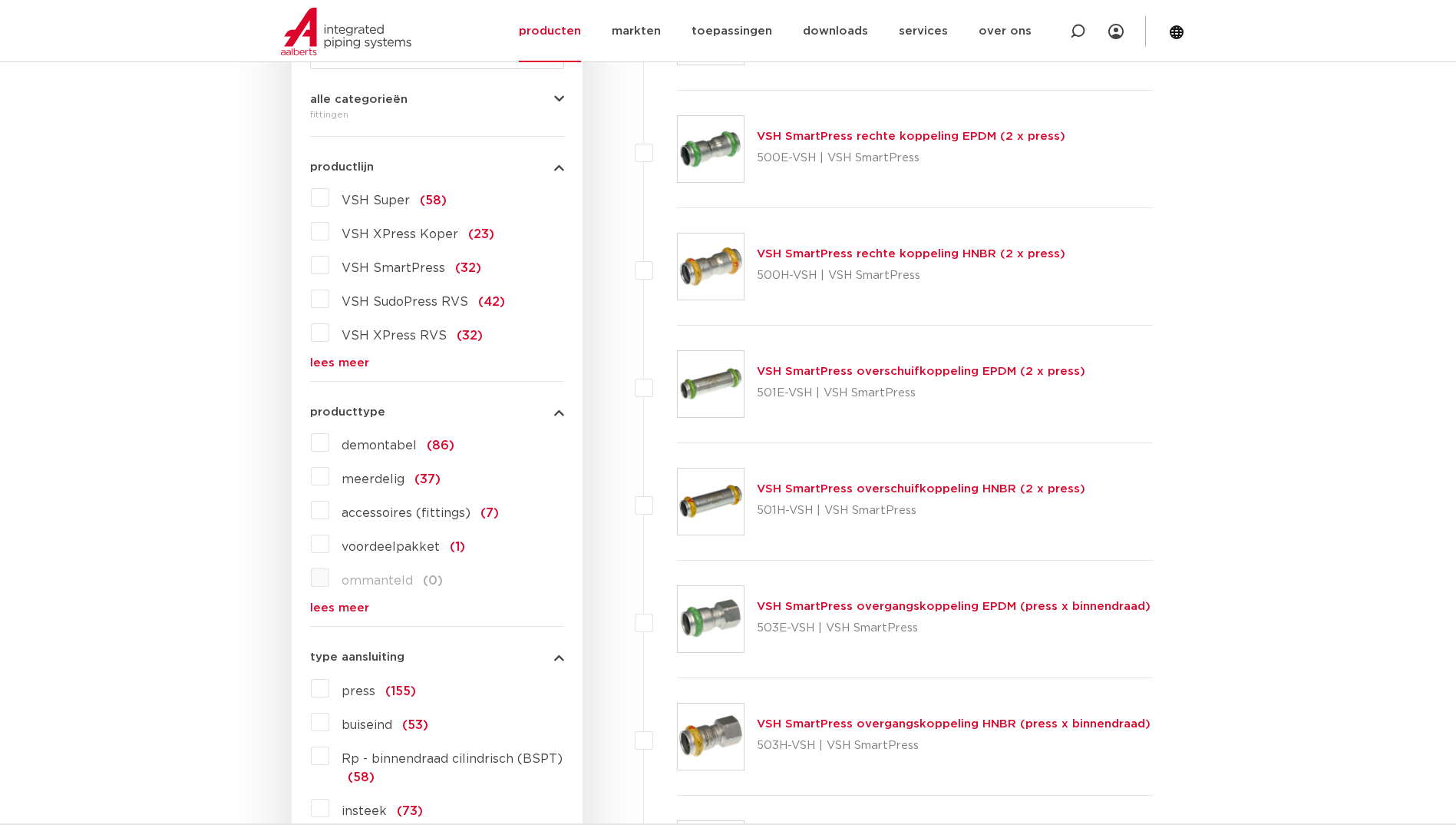
scroll to position [230, 0]
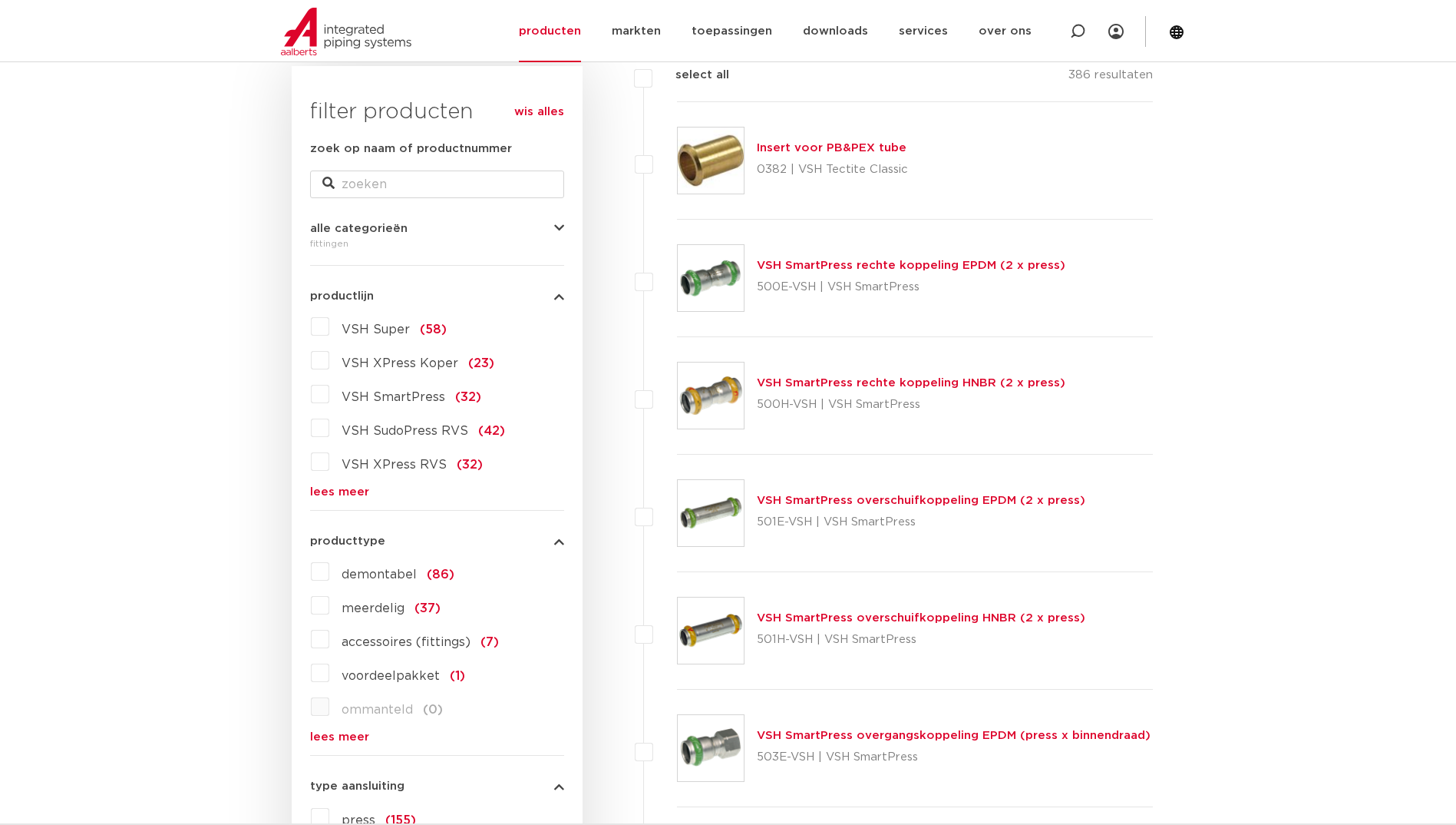
click at [340, 497] on link "lees meer" at bounding box center [437, 492] width 254 height 12
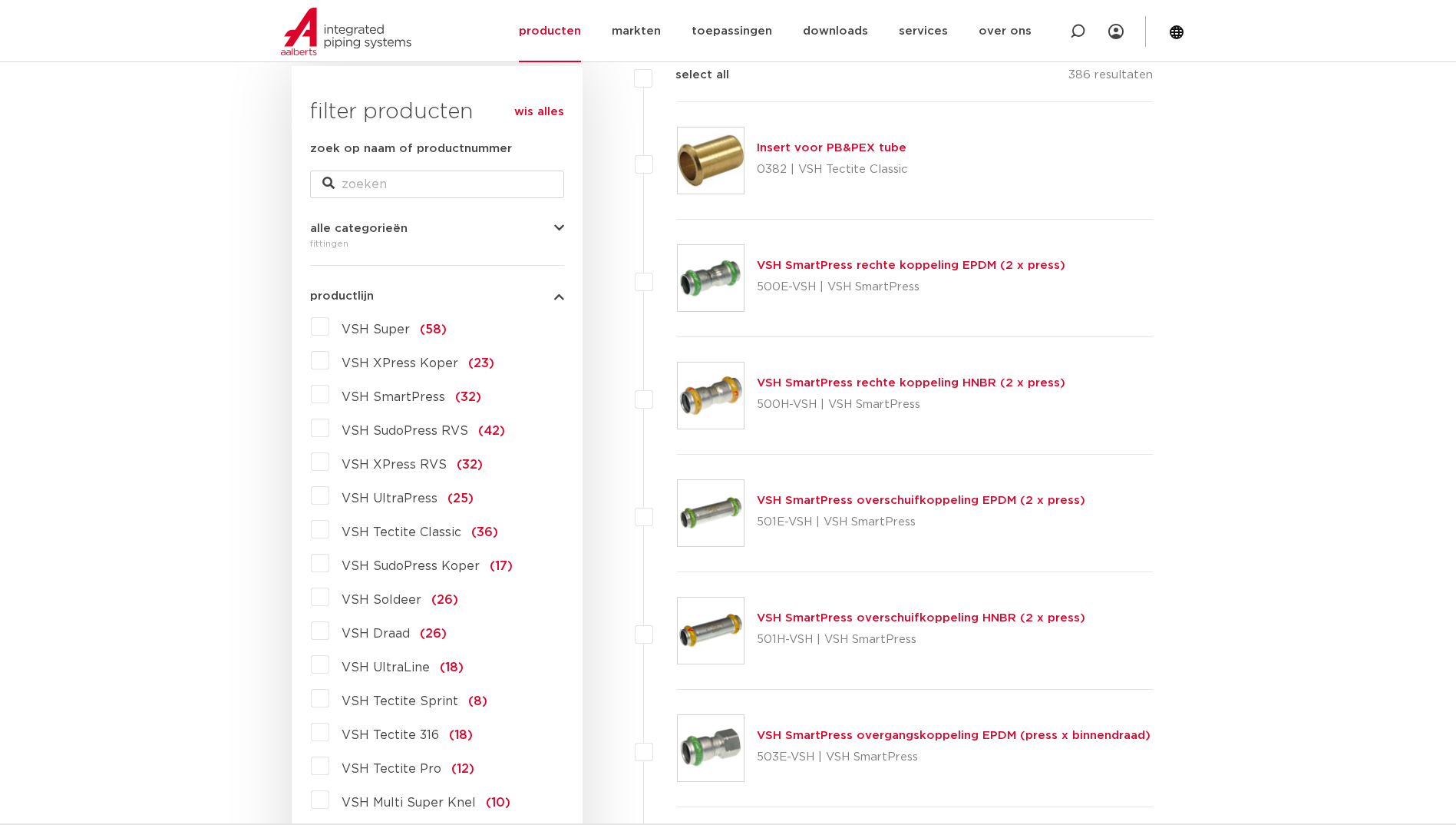
drag, startPoint x: 321, startPoint y: 631, endPoint x: 306, endPoint y: 632, distance: 15.0
click at [330, 632] on label "VSH Draad (26)" at bounding box center [388, 630] width 117 height 24
click at [0, 0] on input "VSH Draad (26)" at bounding box center [0, 0] width 0 height 0
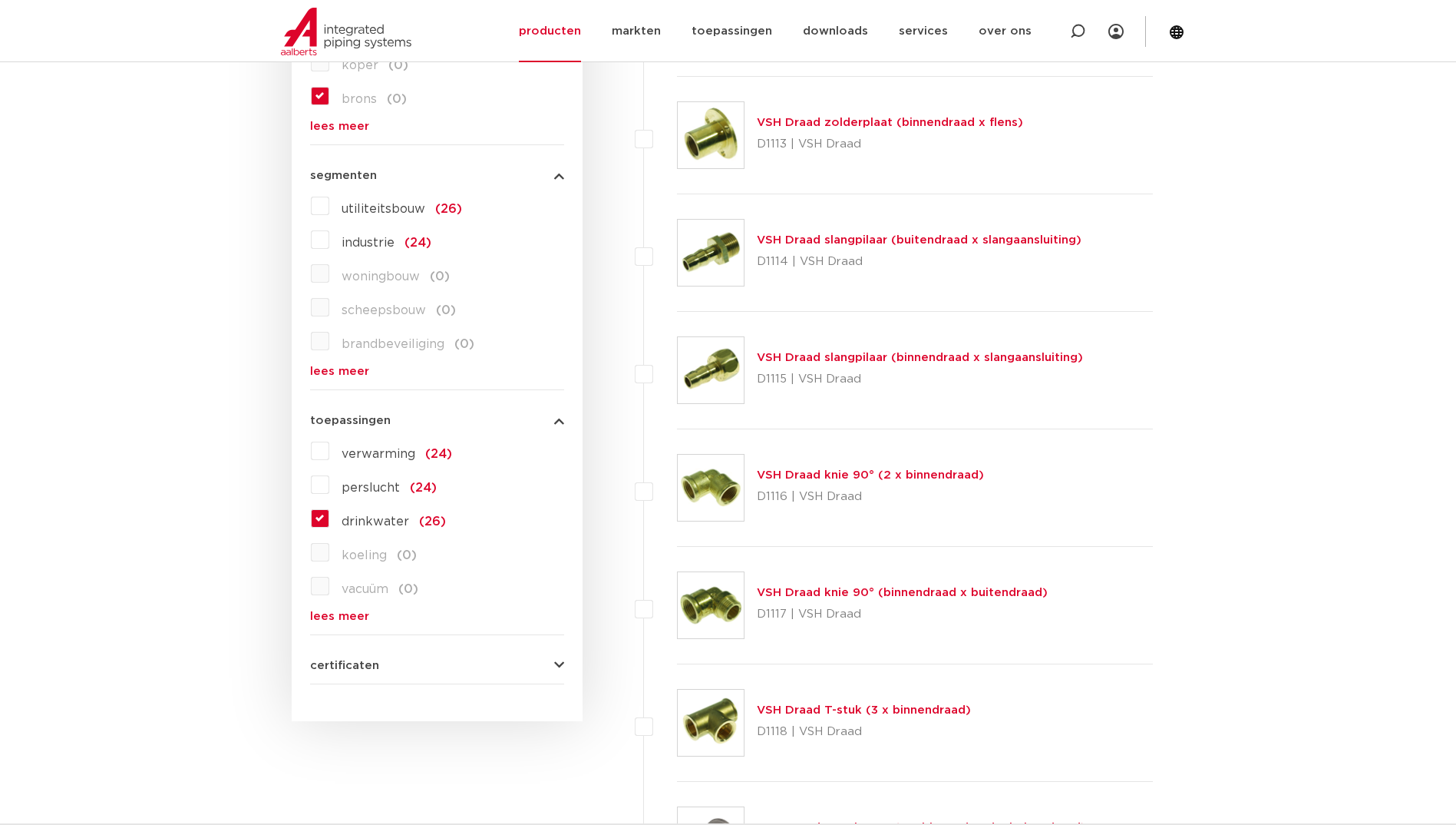
scroll to position [1843, 0]
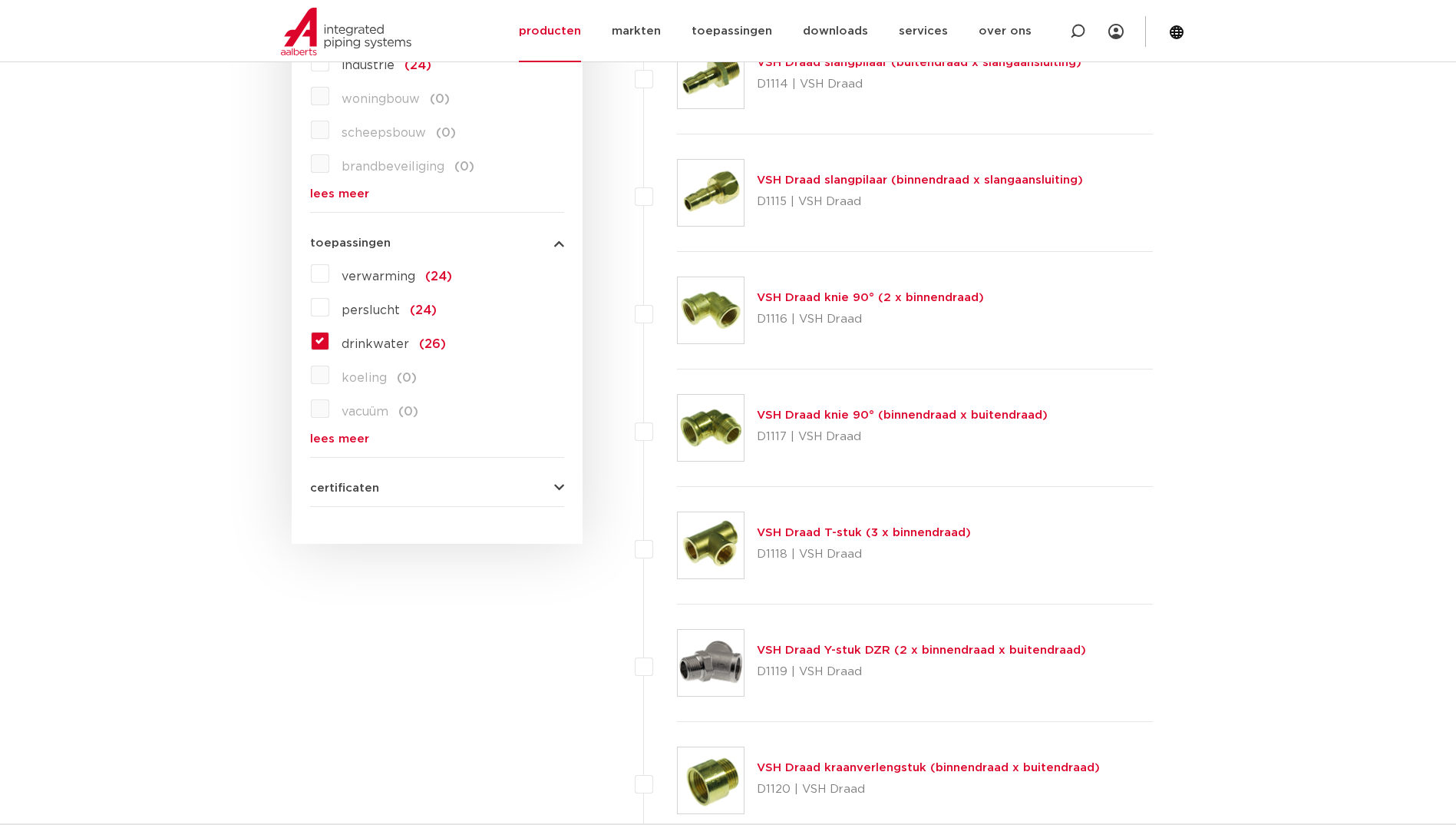
click at [860, 652] on link "VSH Draad Y-stuk DZR (2 x binnendraad x buitendraad)" at bounding box center [921, 650] width 330 height 12
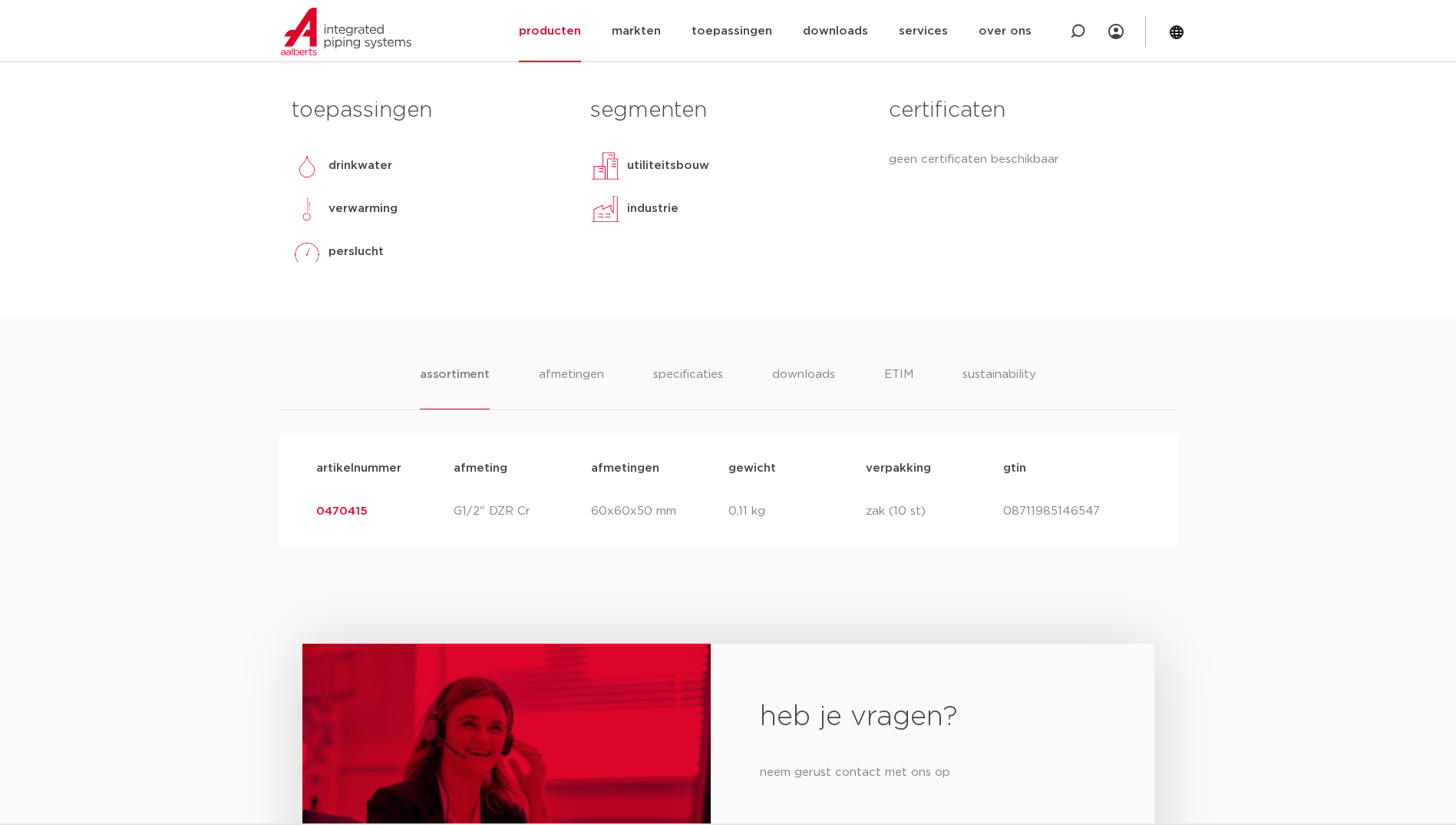
scroll to position [691, 0]
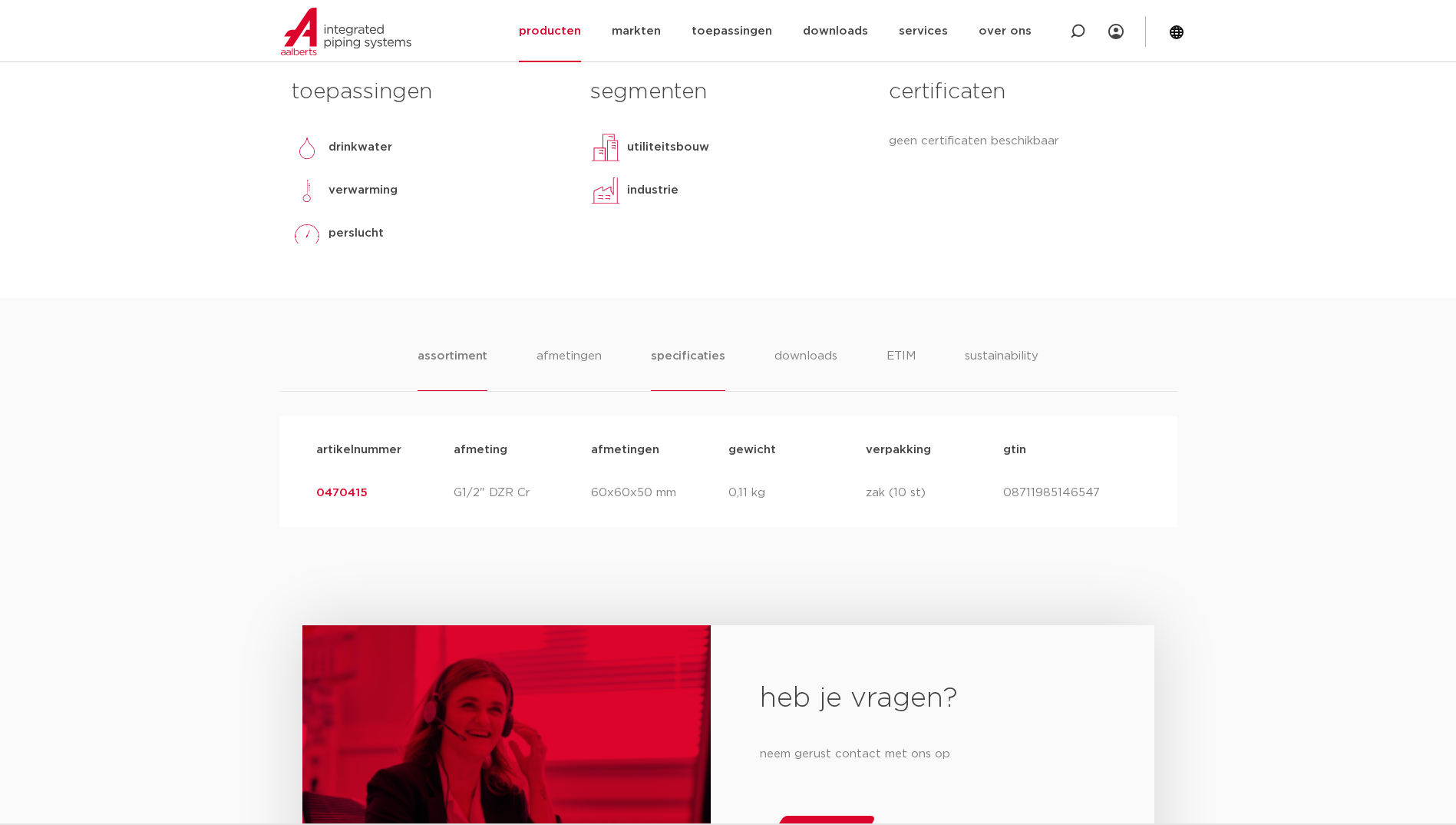
click at [666, 353] on li "specificaties" at bounding box center [687, 369] width 73 height 44
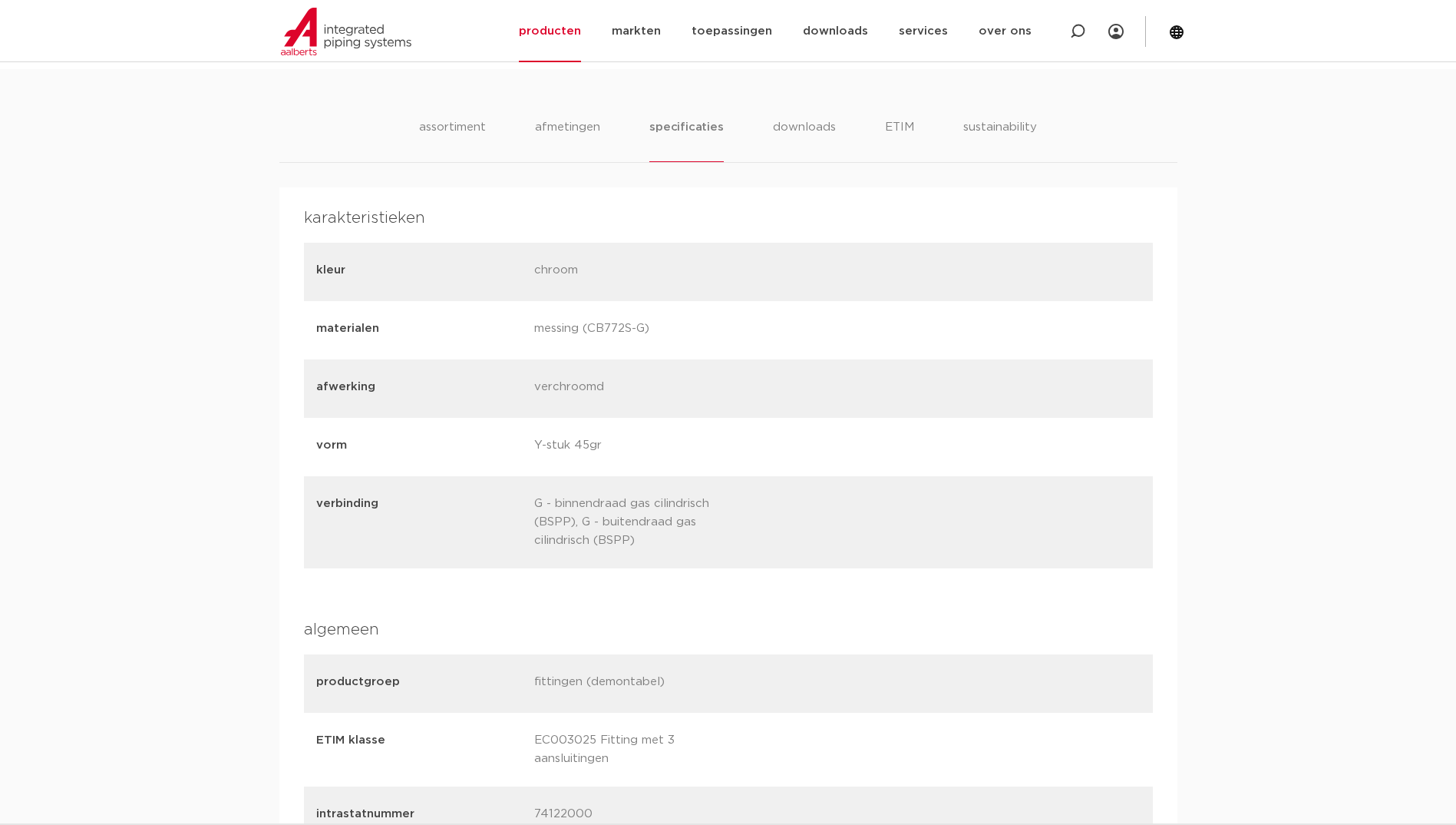
scroll to position [844, 0]
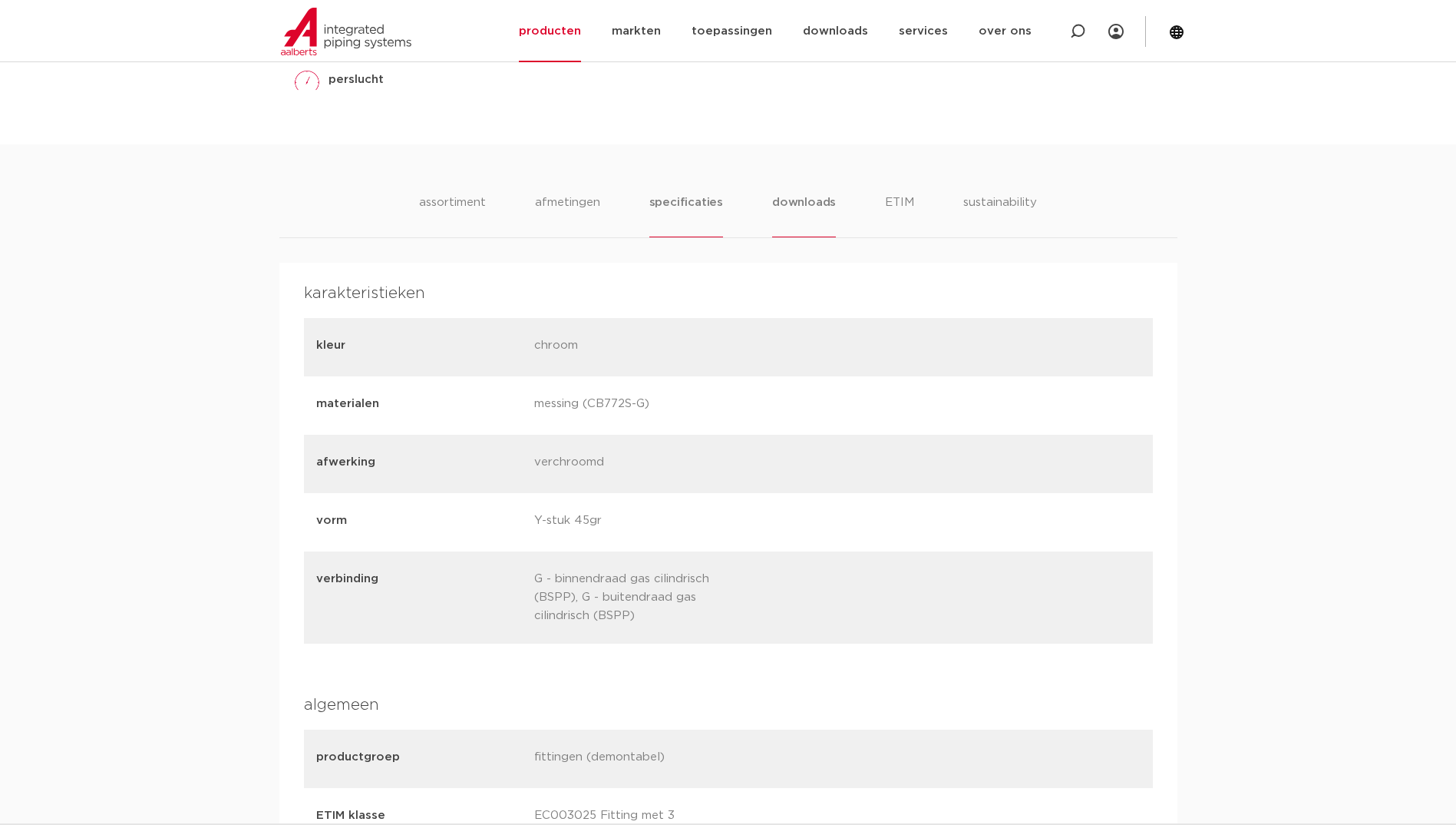
click at [809, 201] on li "downloads" at bounding box center [804, 215] width 64 height 44
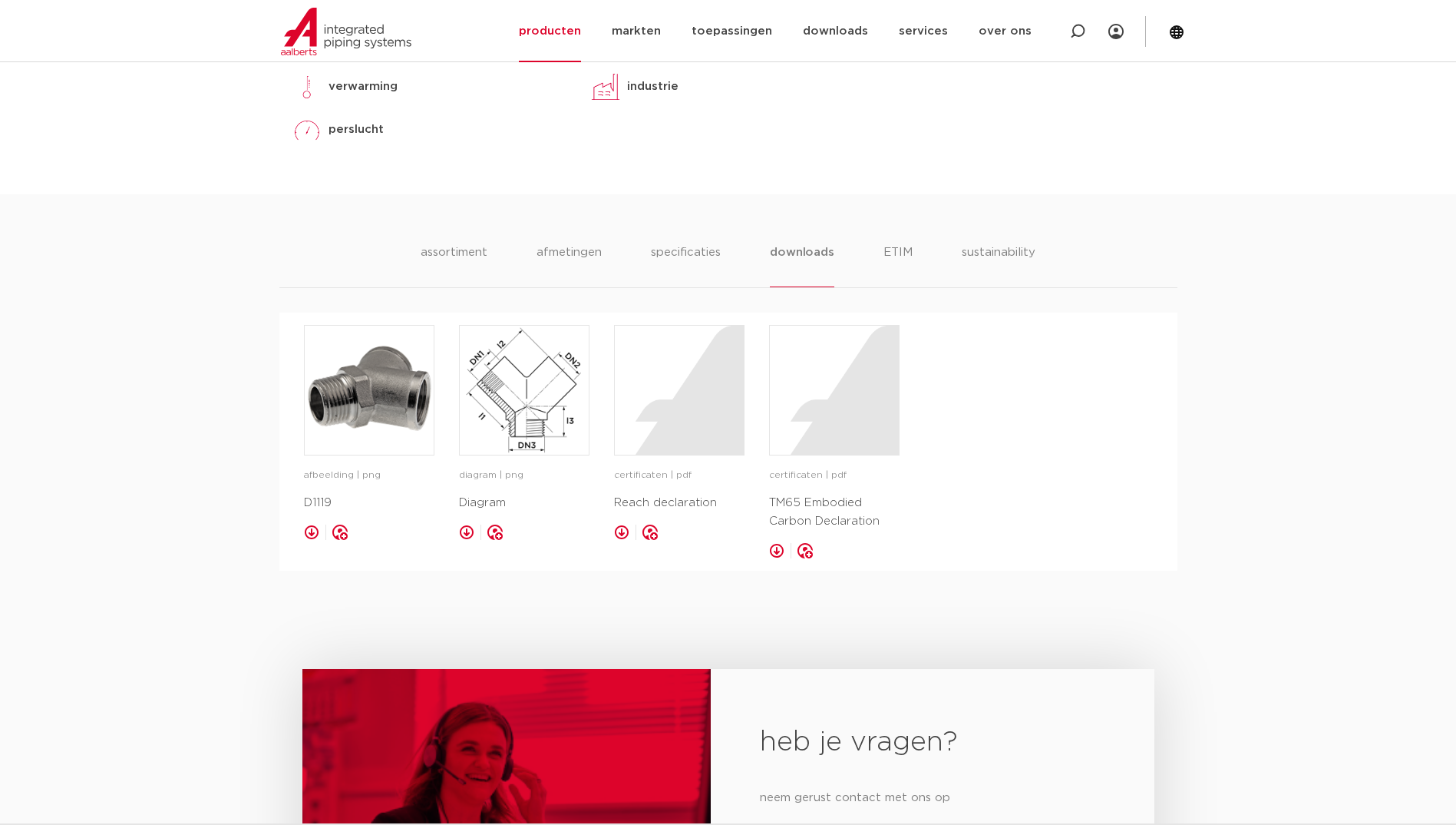
scroll to position [768, 0]
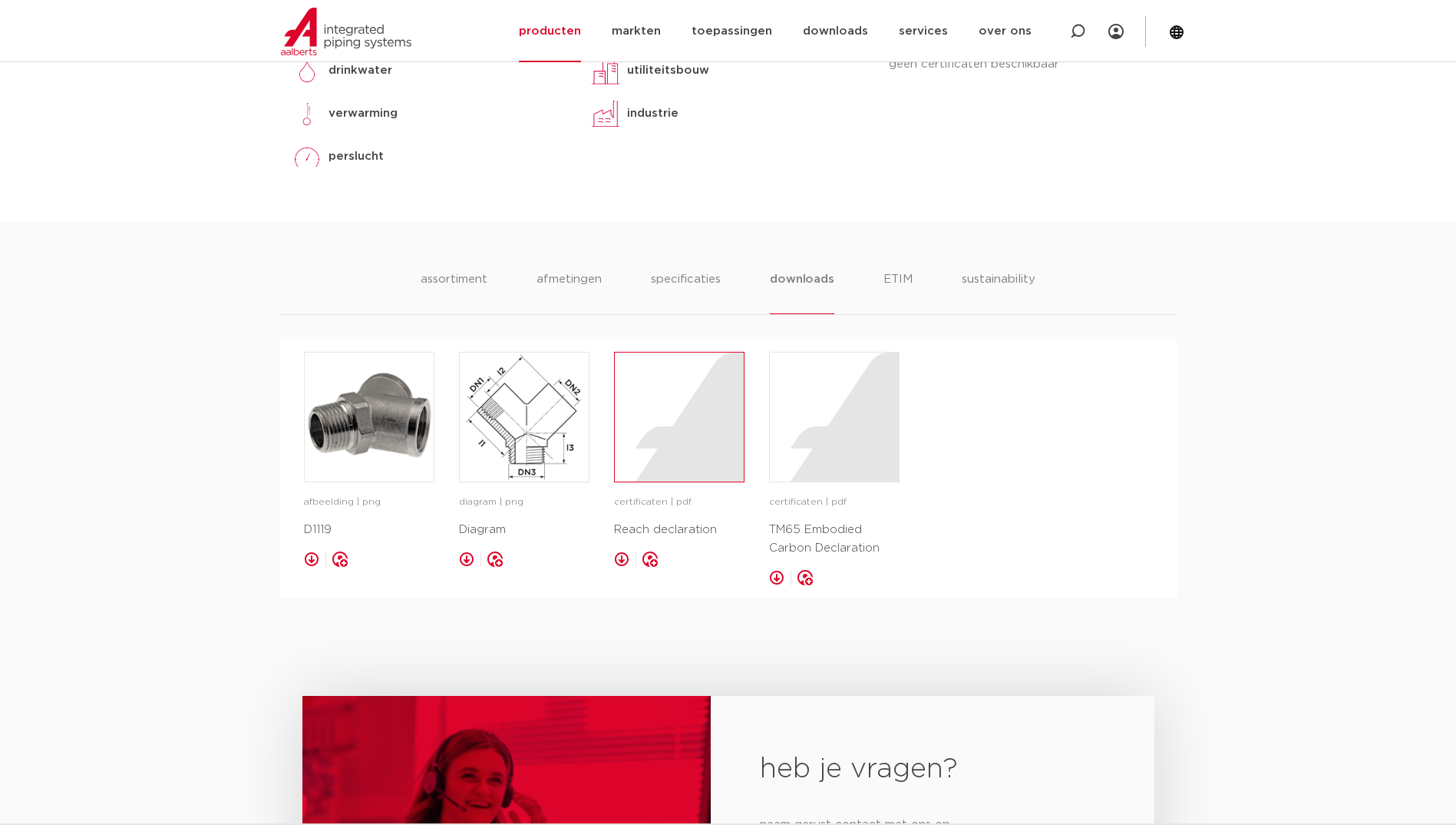
click at [653, 470] on div at bounding box center [679, 417] width 129 height 129
click at [818, 272] on li "downloads" at bounding box center [802, 292] width 64 height 44
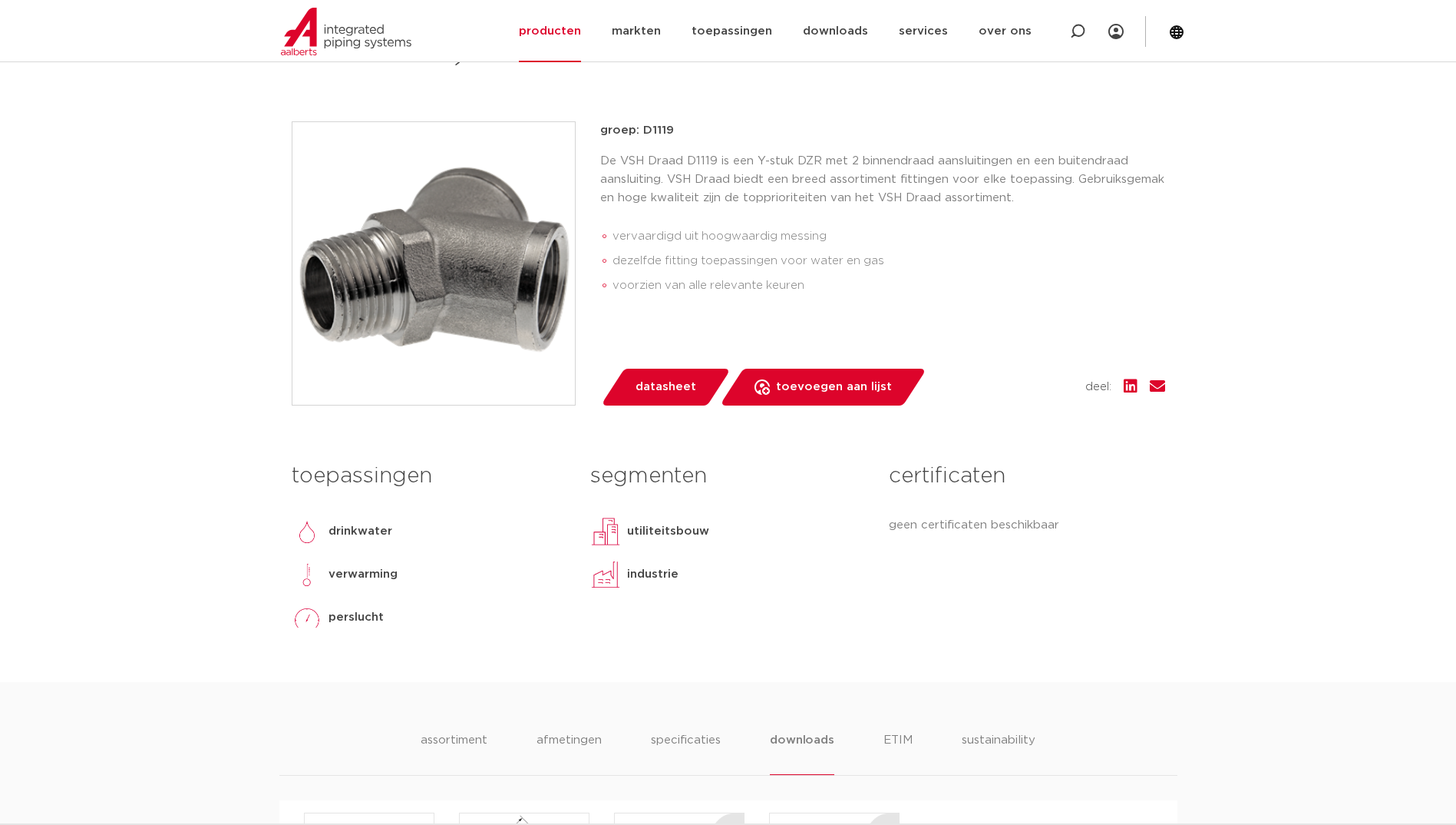
scroll to position [230, 0]
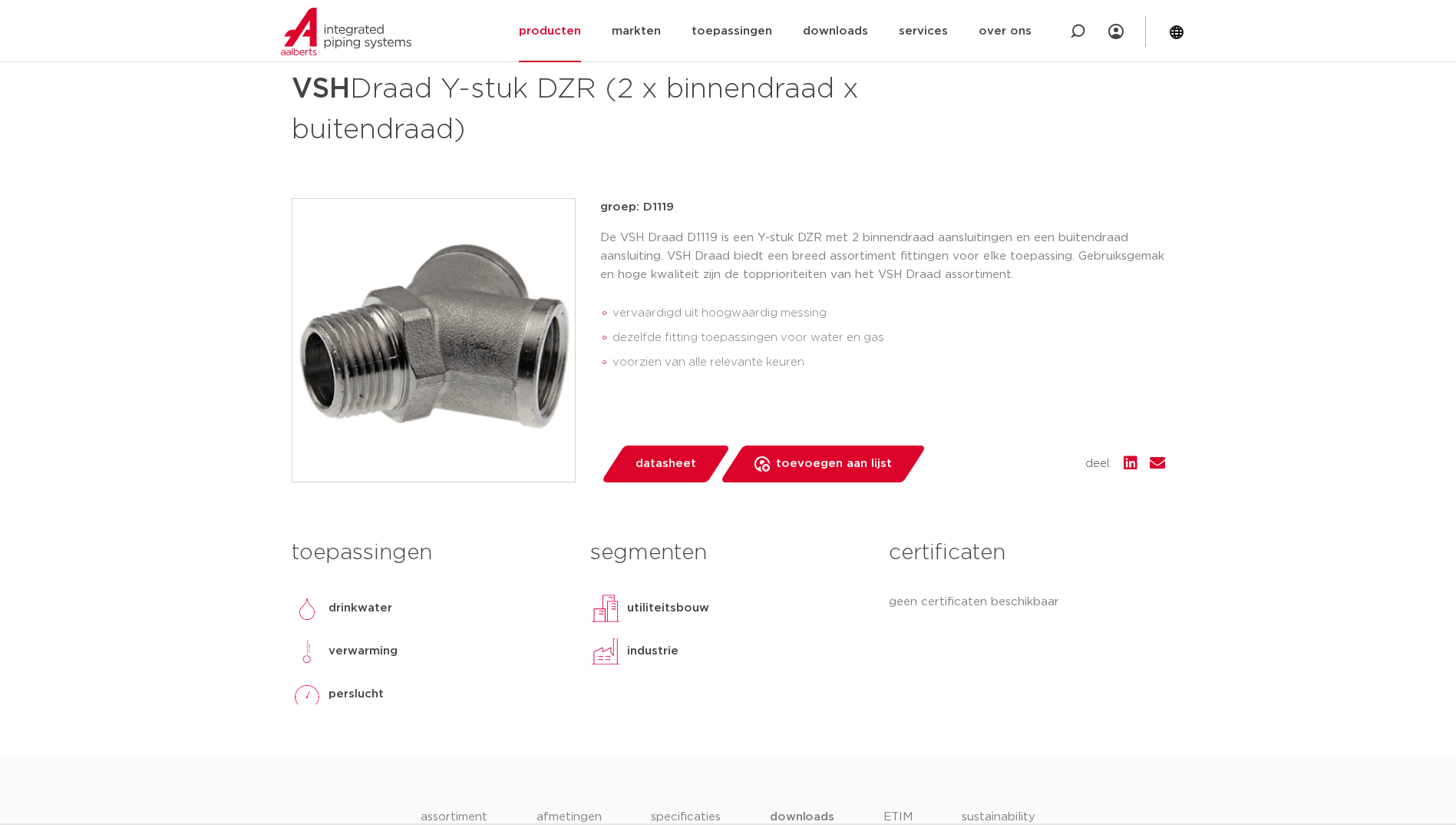
click at [658, 206] on p "groep: D1119" at bounding box center [883, 208] width 565 height 19
copy p "D1119"
